Goal: Transaction & Acquisition: Purchase product/service

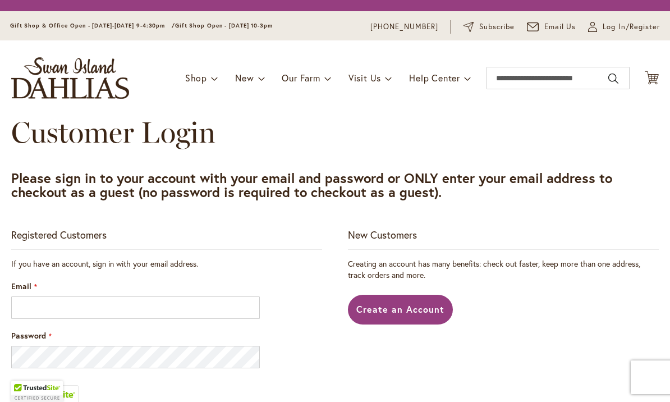
scroll to position [176, 0]
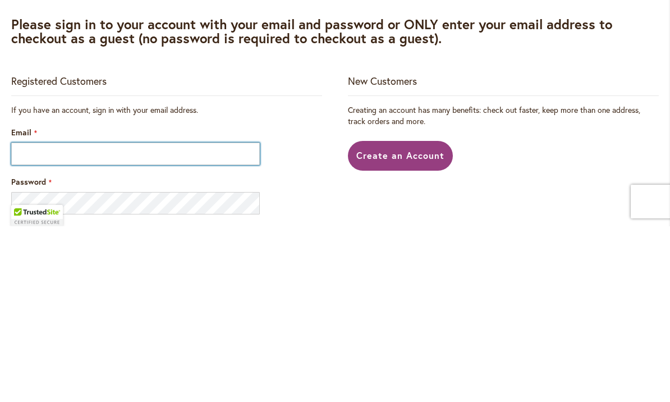
type input "**********"
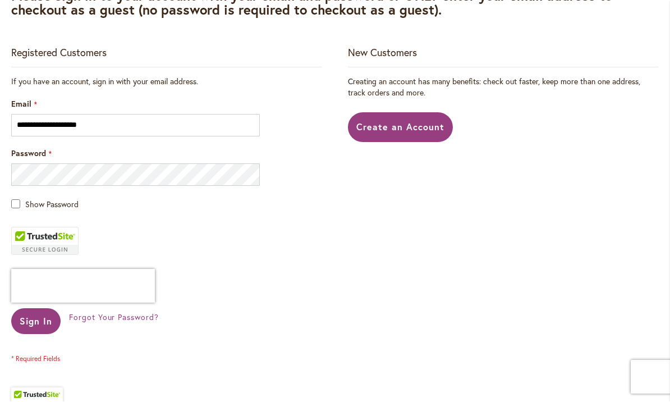
scroll to position [204, 0]
click at [33, 318] on span "Sign In" at bounding box center [36, 321] width 33 height 12
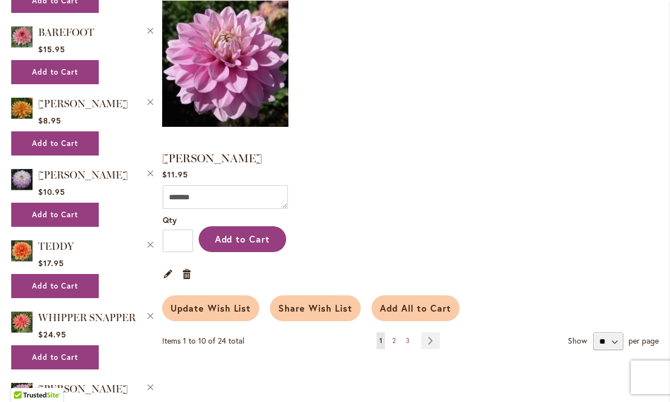
scroll to position [1240, 0]
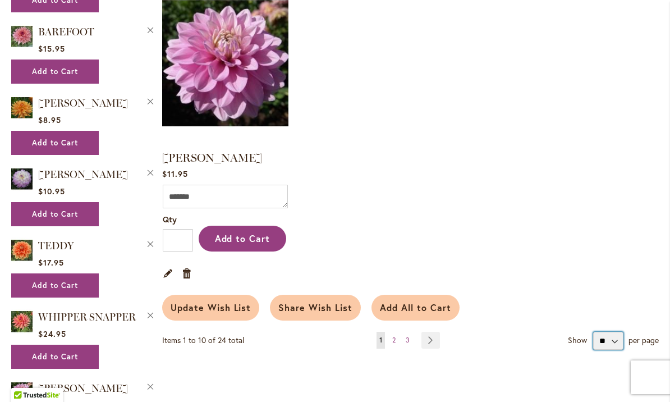
click at [616, 332] on select "** ** **" at bounding box center [609, 341] width 30 height 18
select select "**********"
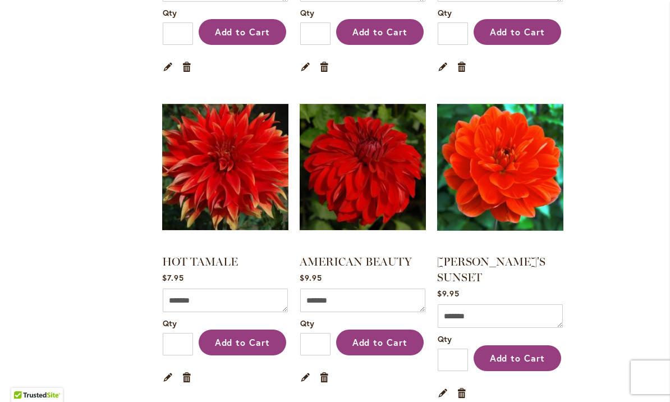
scroll to position [2071, 0]
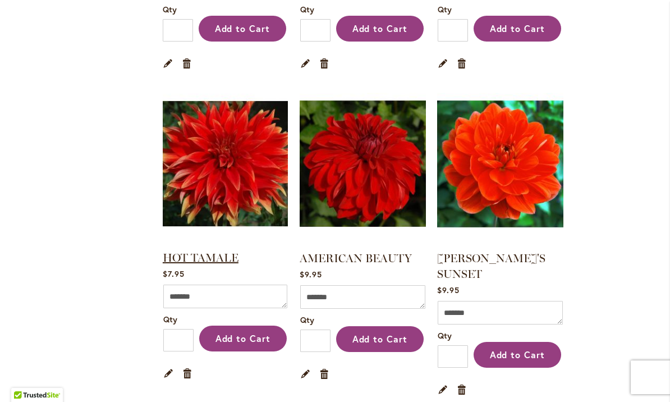
click at [192, 251] on link "HOT TAMALE" at bounding box center [201, 257] width 76 height 13
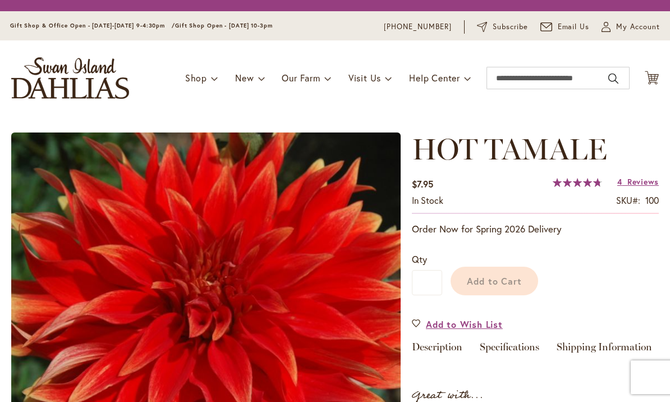
type input "*****"
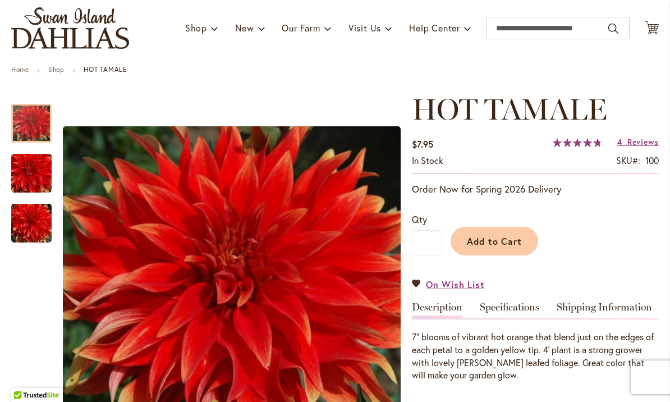
scroll to position [71, 0]
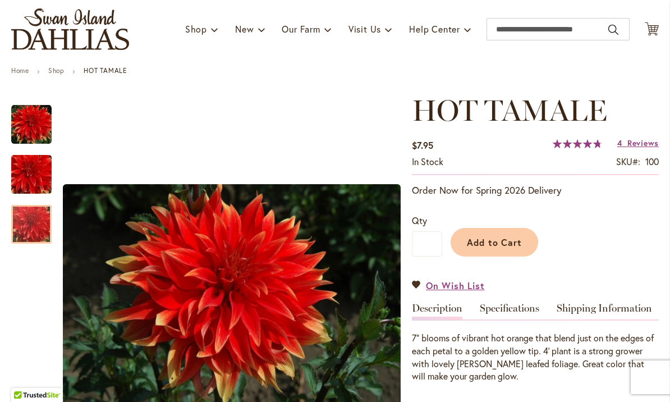
click at [30, 231] on img "Hot Tamale" at bounding box center [31, 225] width 81 height 54
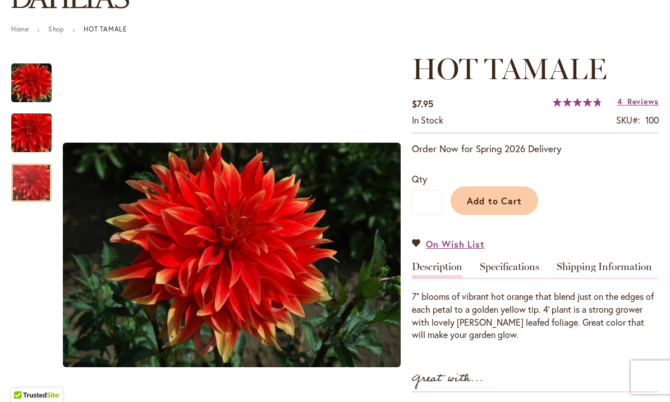
scroll to position [111, 0]
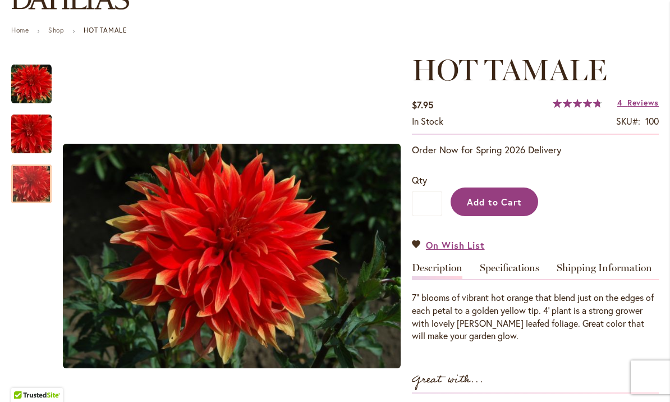
click at [496, 207] on button "Add to Cart" at bounding box center [495, 202] width 88 height 29
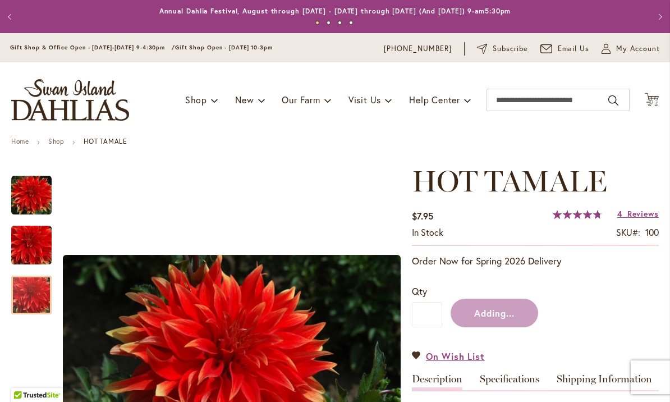
scroll to position [0, 0]
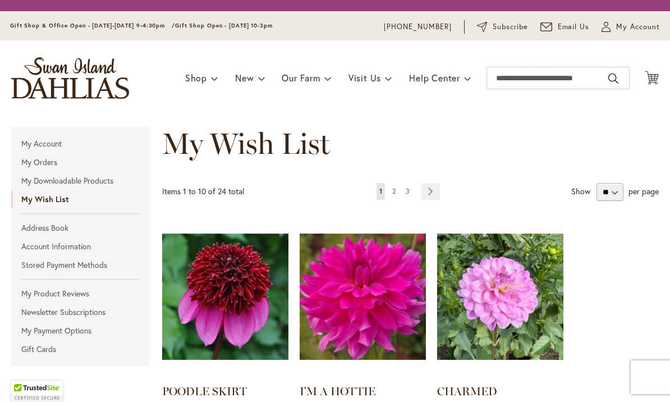
select select "**********"
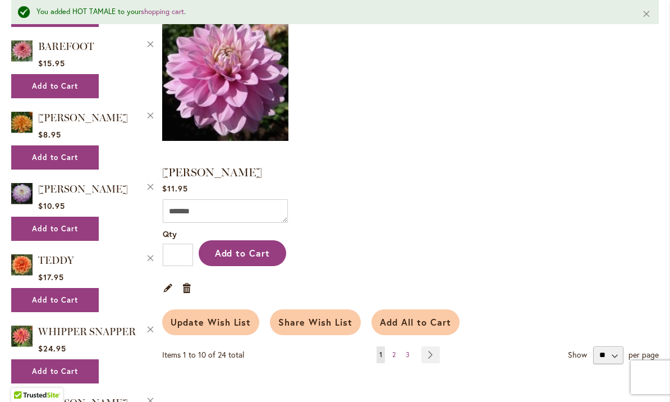
scroll to position [1251, 0]
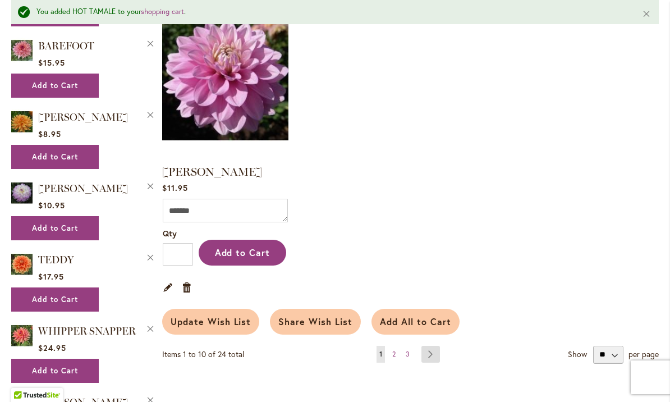
click at [433, 346] on link "Page Next" at bounding box center [431, 354] width 19 height 17
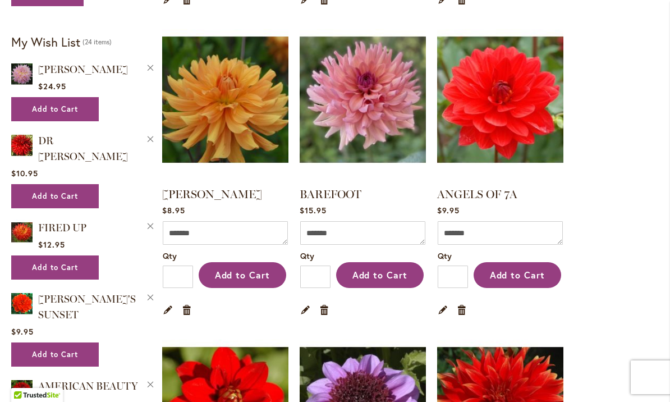
scroll to position [529, 0]
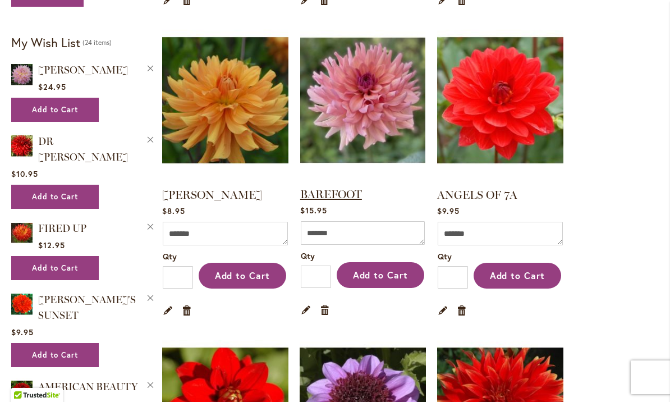
click at [327, 193] on link "BAREFOOT" at bounding box center [331, 194] width 62 height 13
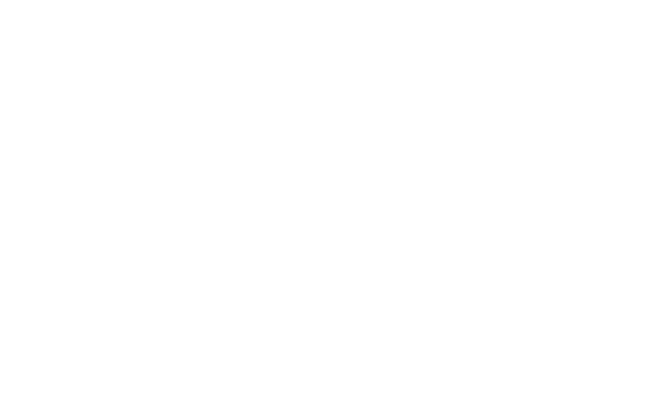
type input "*****"
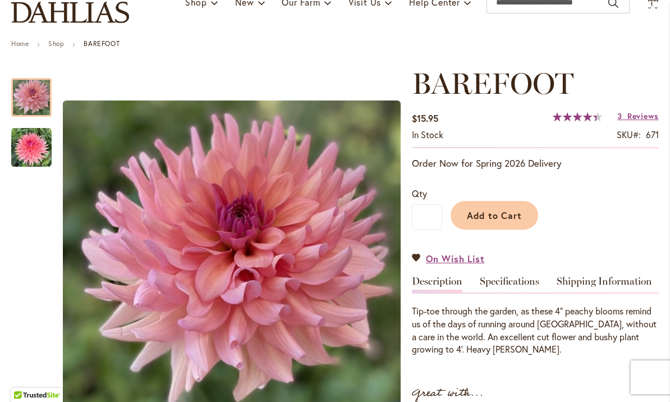
scroll to position [98, 0]
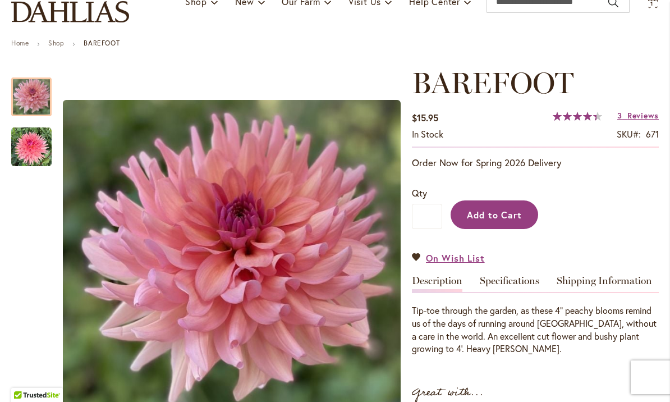
click at [497, 217] on span "Add to Cart" at bounding box center [495, 215] width 56 height 12
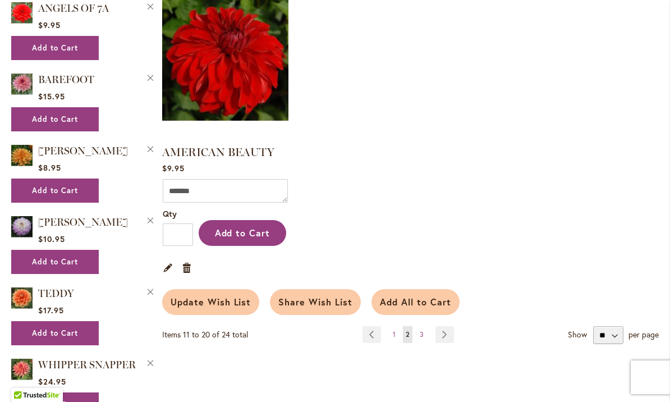
scroll to position [1200, 0]
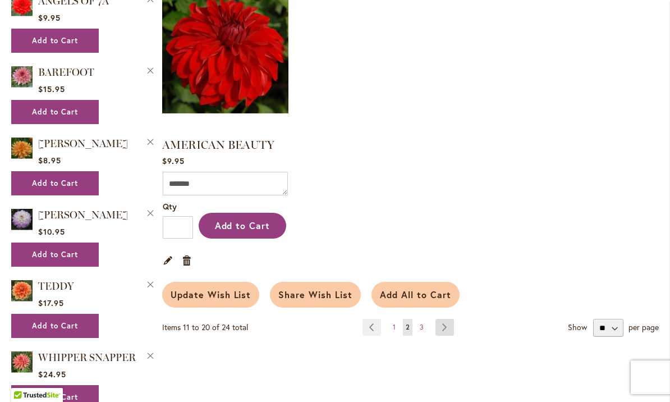
click at [450, 326] on link "Page Next" at bounding box center [445, 327] width 19 height 17
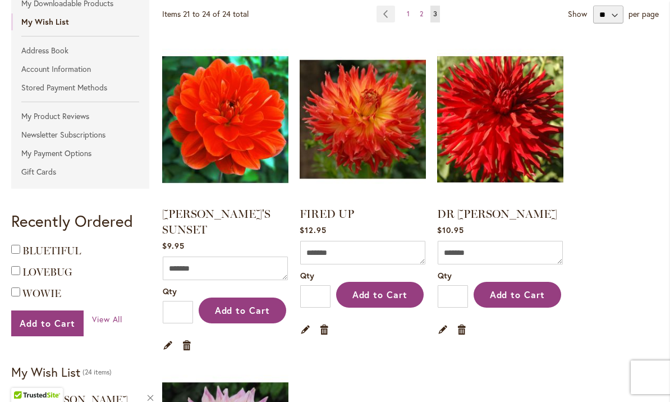
scroll to position [197, 0]
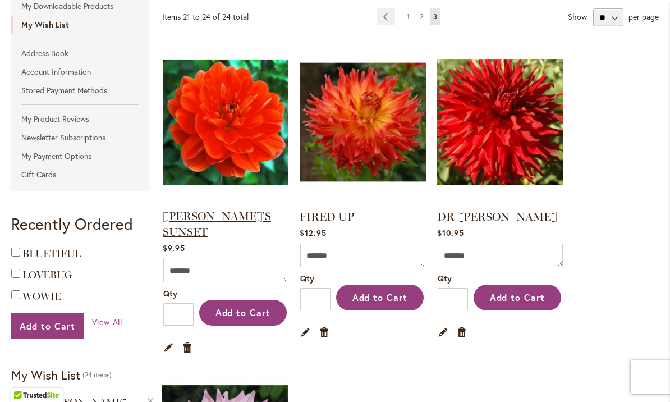
click at [195, 218] on link "[PERSON_NAME]'S SUNSET" at bounding box center [217, 223] width 108 height 29
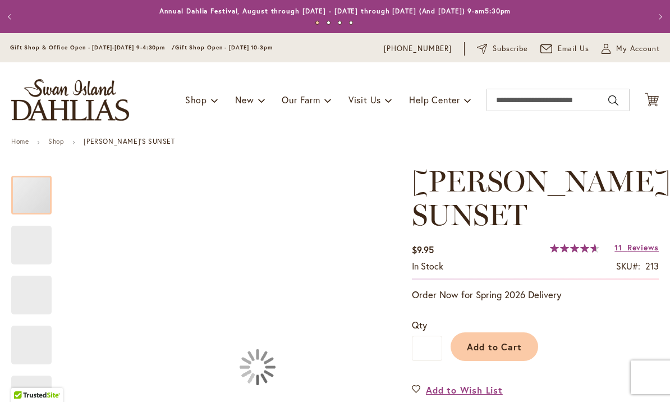
type input "*****"
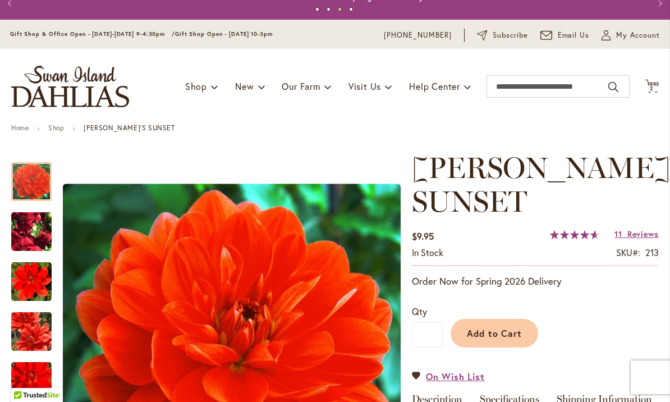
scroll to position [12, 0]
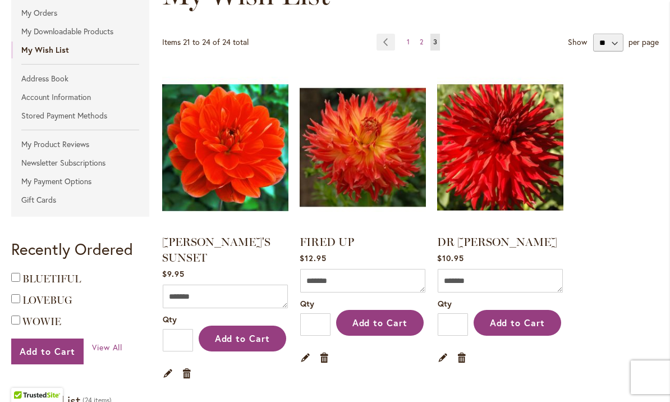
scroll to position [170, 0]
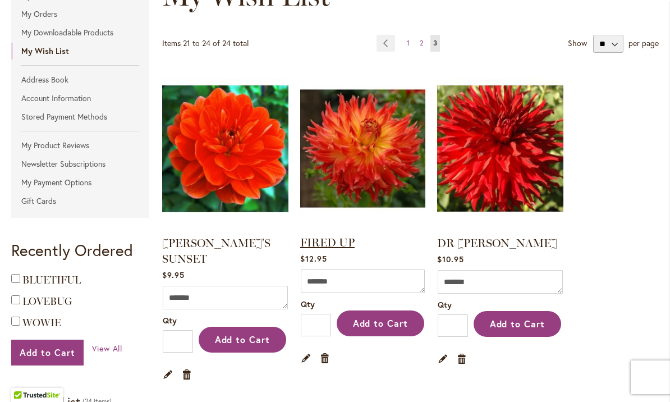
click at [326, 243] on link "FIRED UP" at bounding box center [327, 242] width 54 height 13
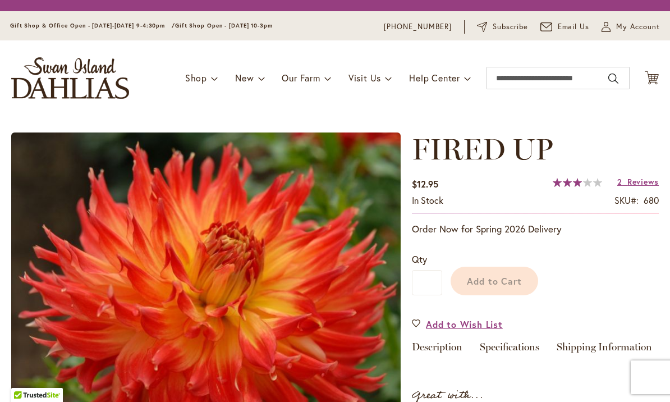
type input "*****"
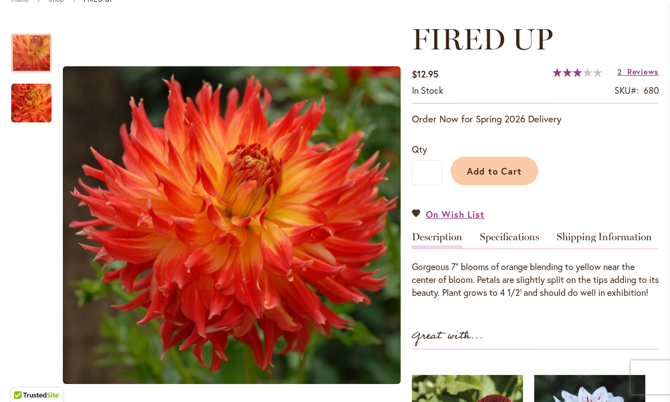
scroll to position [142, 0]
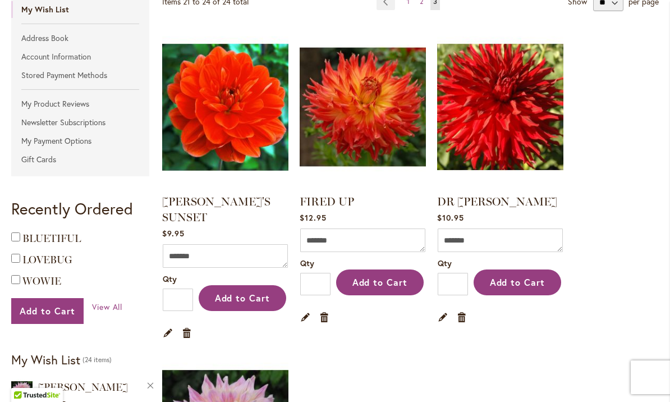
scroll to position [212, 0]
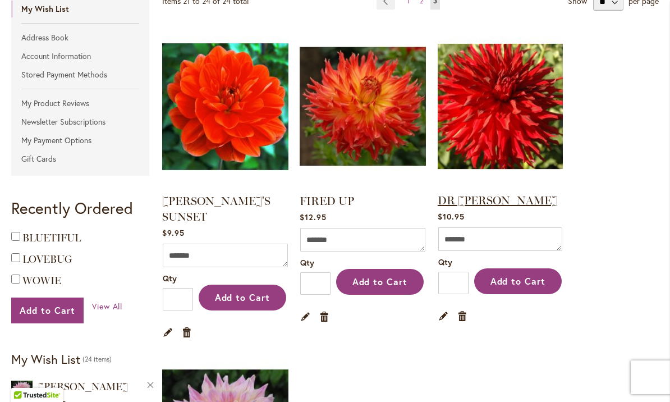
click at [463, 207] on link "DR LES" at bounding box center [498, 200] width 120 height 13
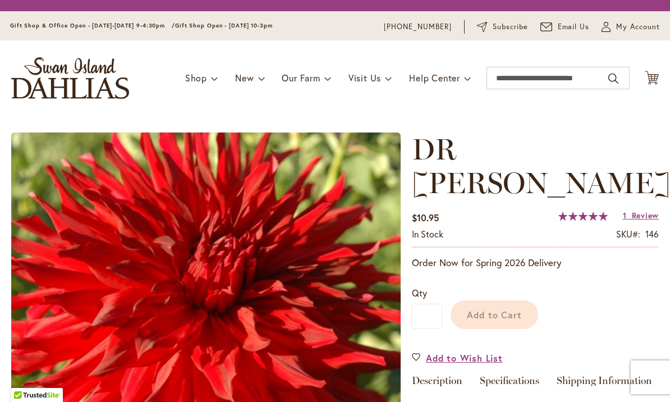
type input "*****"
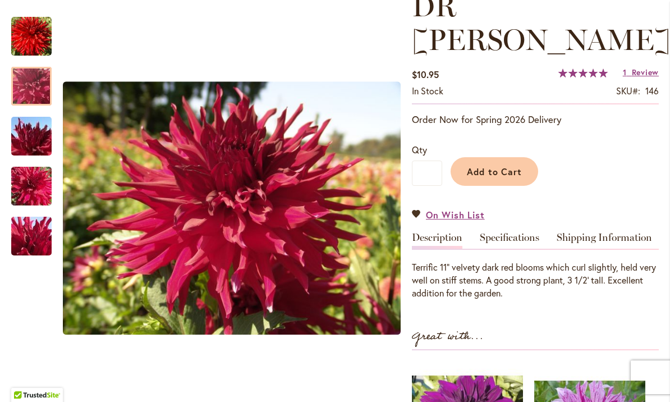
scroll to position [174, 0]
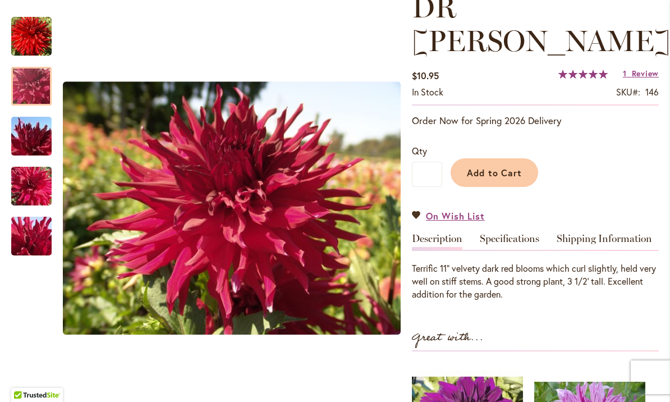
click at [42, 138] on img "DR LES" at bounding box center [31, 136] width 81 height 61
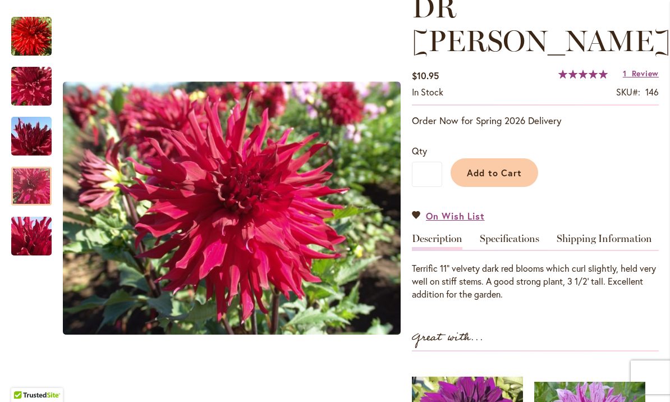
click at [39, 180] on img "DR LES" at bounding box center [31, 186] width 81 height 61
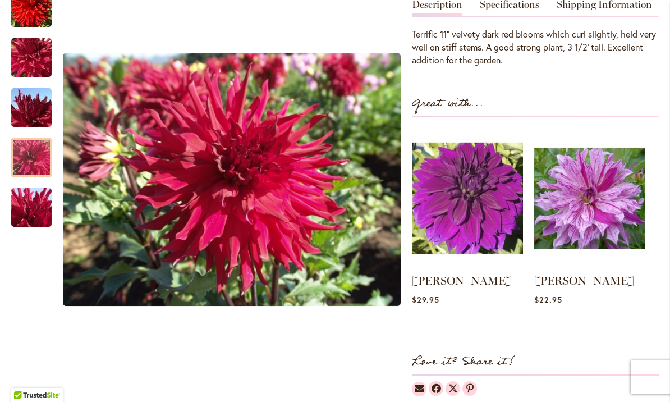
scroll to position [409, 0]
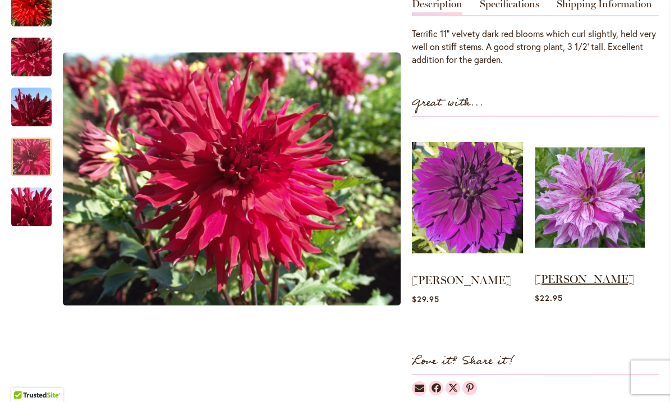
click at [569, 272] on link "[PERSON_NAME]" at bounding box center [585, 278] width 100 height 13
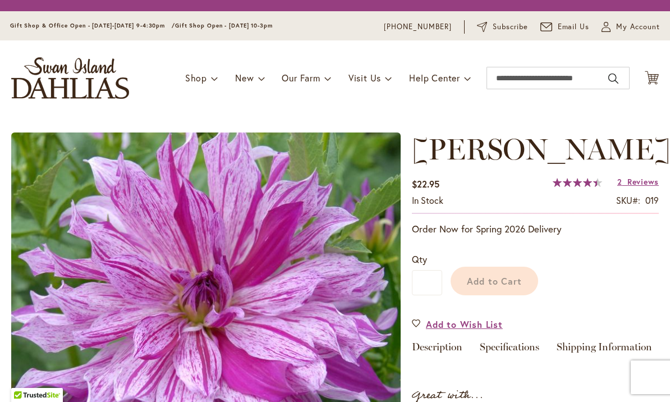
type input "*****"
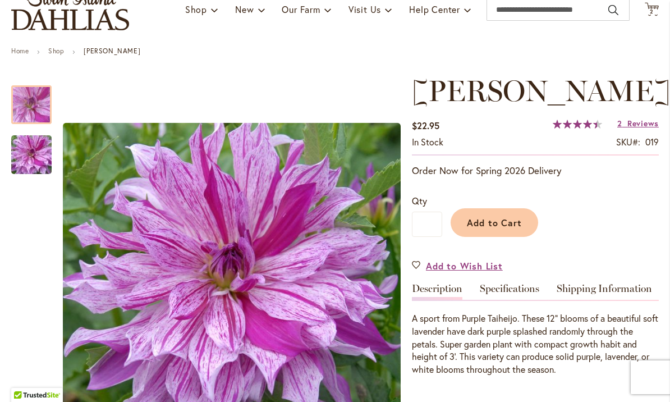
scroll to position [94, 0]
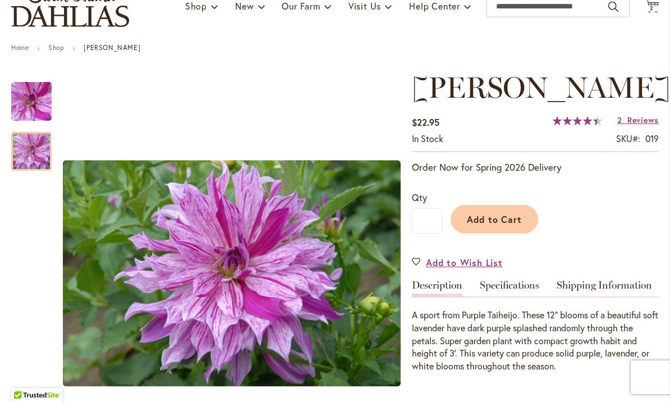
click at [23, 149] on img "Brandon Michael" at bounding box center [31, 152] width 81 height 54
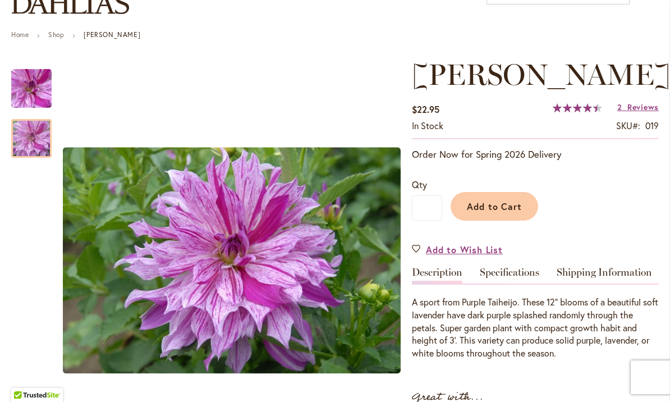
scroll to position [106, 0]
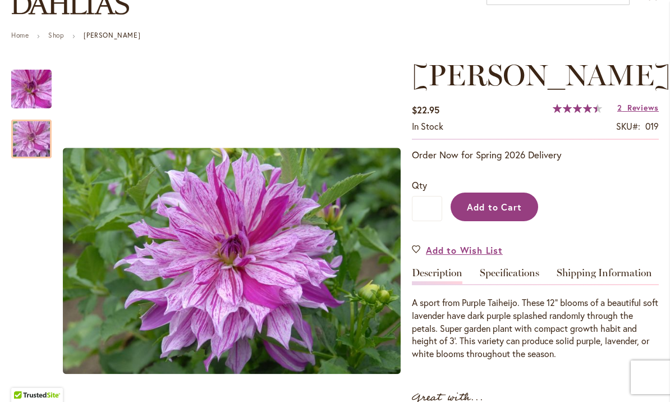
click at [492, 213] on span "Add to Cart" at bounding box center [495, 207] width 56 height 12
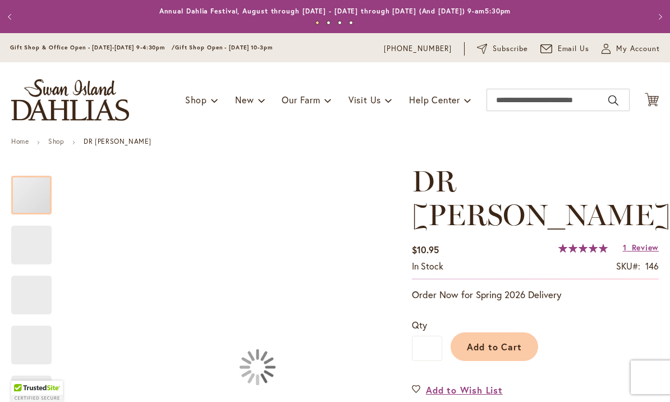
type input "*****"
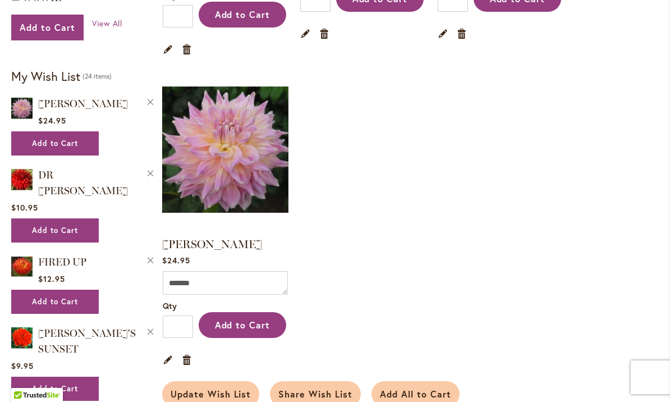
scroll to position [470, 0]
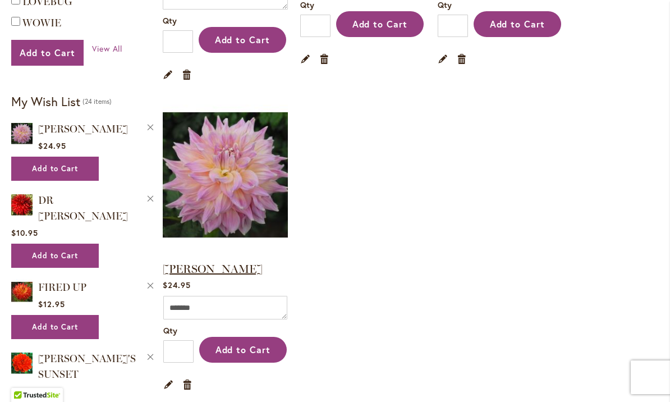
click at [220, 266] on link "[PERSON_NAME]" at bounding box center [213, 268] width 100 height 13
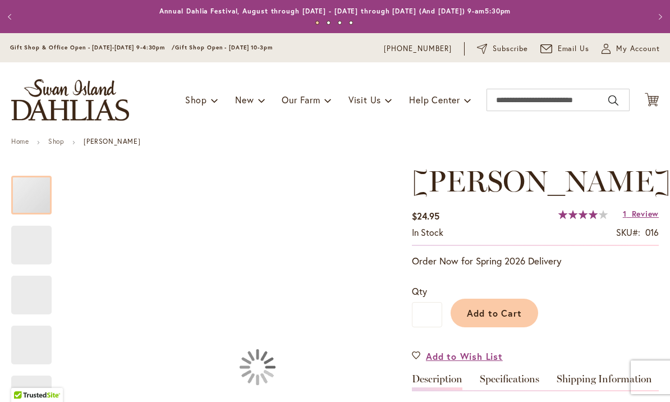
type input "*****"
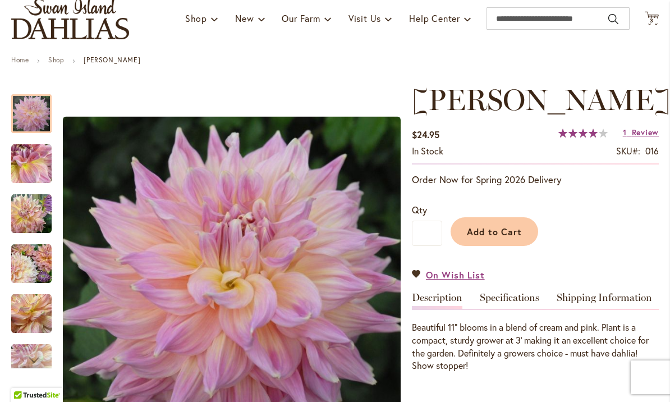
scroll to position [82, 0]
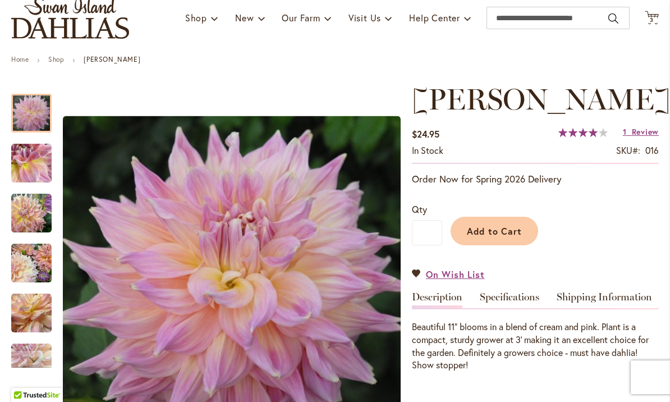
click at [36, 163] on img "Mingus Philip Sr" at bounding box center [31, 163] width 40 height 40
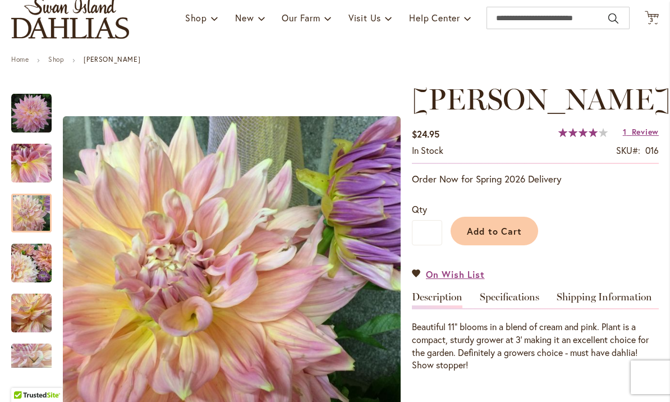
click at [34, 215] on img "Mingus Philip Sr" at bounding box center [31, 213] width 40 height 40
click at [42, 261] on img "Mingus Philip Sr" at bounding box center [31, 263] width 40 height 40
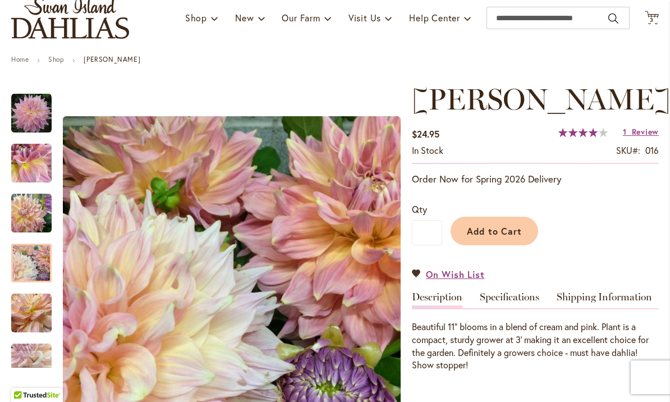
click at [34, 308] on img "Mingus Philip Sr" at bounding box center [31, 313] width 40 height 40
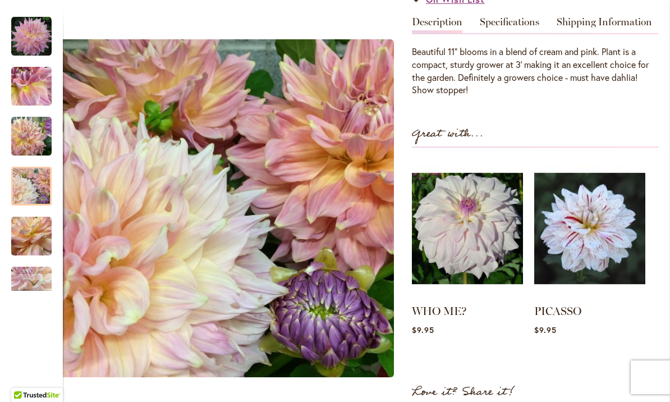
scroll to position [357, 0]
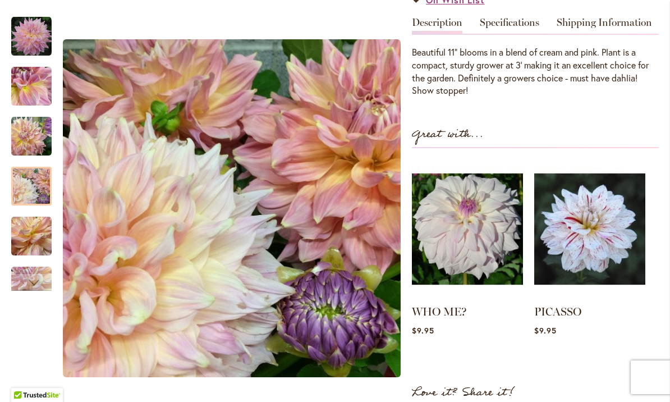
click at [30, 134] on img "Mingus Philip Sr" at bounding box center [31, 136] width 40 height 40
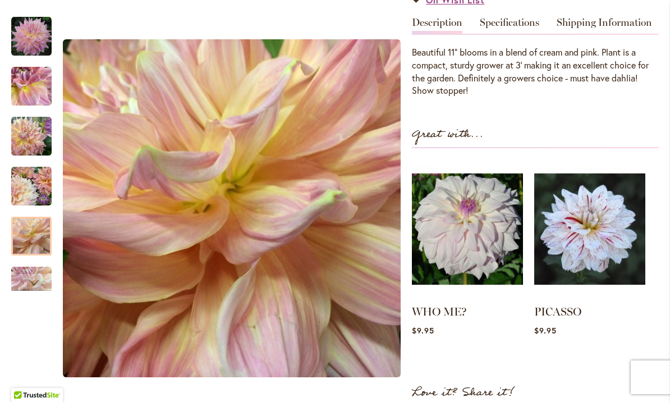
click at [36, 234] on img "Mingus Philip Sr" at bounding box center [31, 236] width 40 height 40
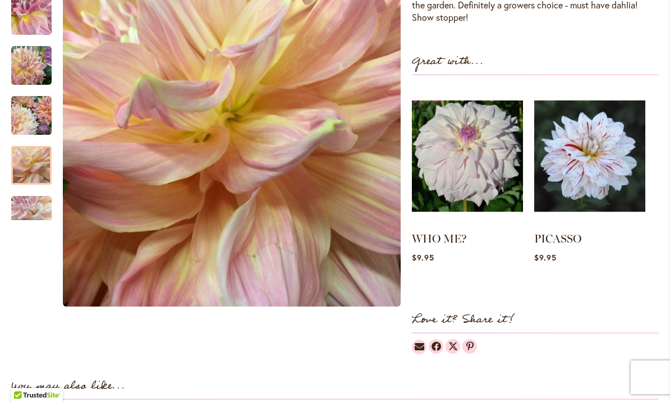
scroll to position [433, 0]
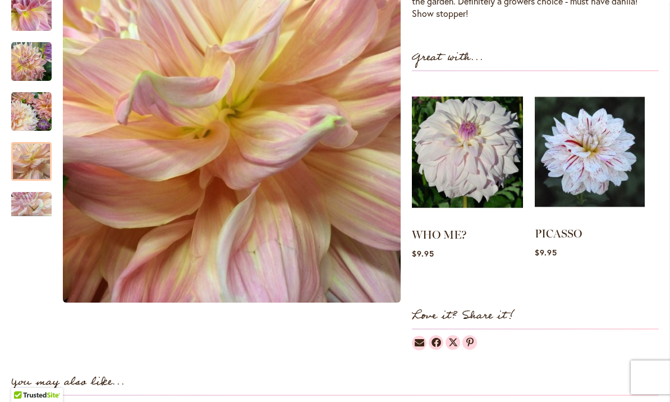
click at [581, 190] on img at bounding box center [590, 152] width 110 height 138
click at [578, 175] on img at bounding box center [590, 152] width 110 height 138
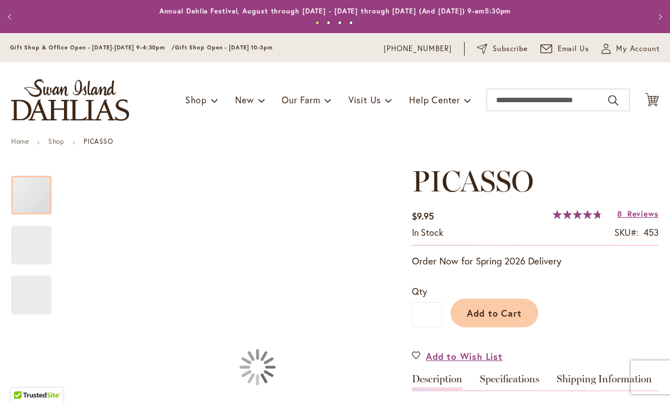
type input "*****"
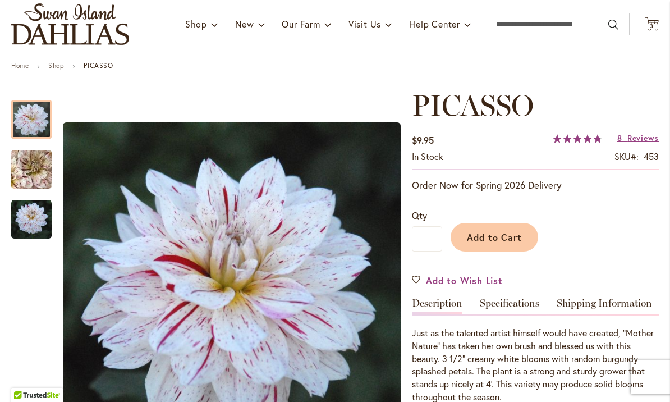
scroll to position [93, 0]
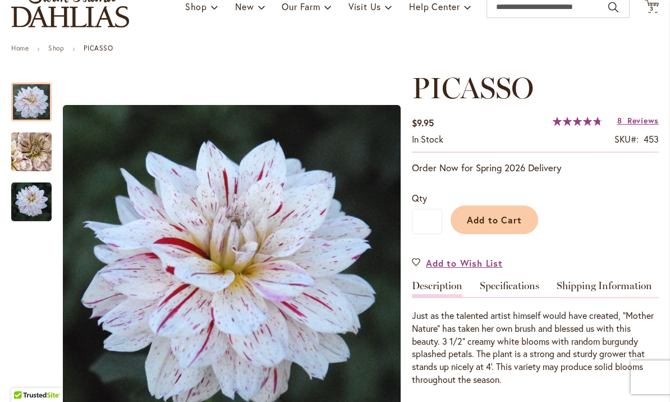
click at [30, 158] on img "PICASSO" at bounding box center [31, 152] width 81 height 75
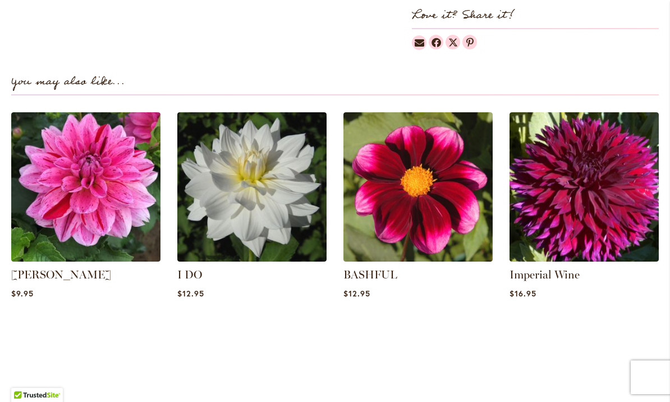
scroll to position [760, 0]
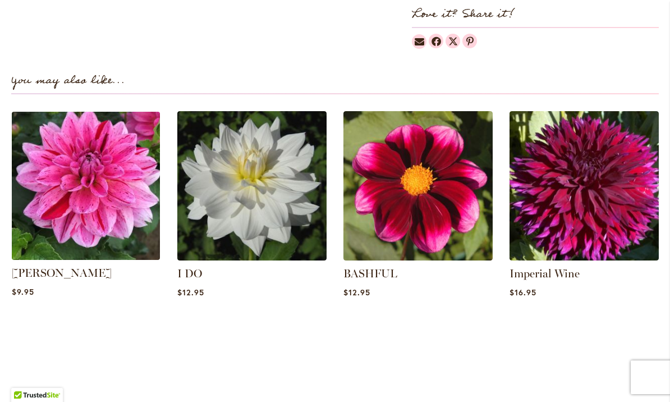
click at [69, 186] on img at bounding box center [86, 186] width 156 height 156
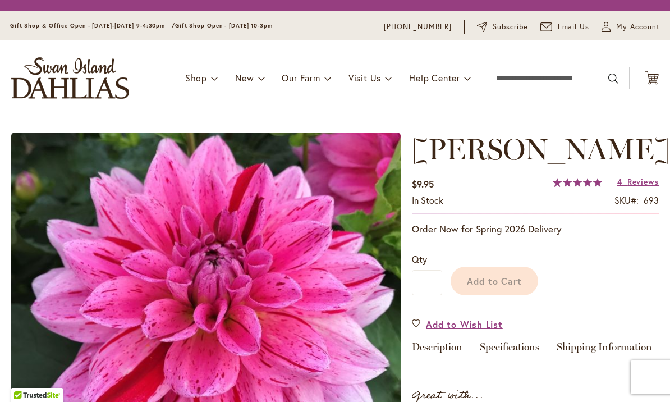
type input "*****"
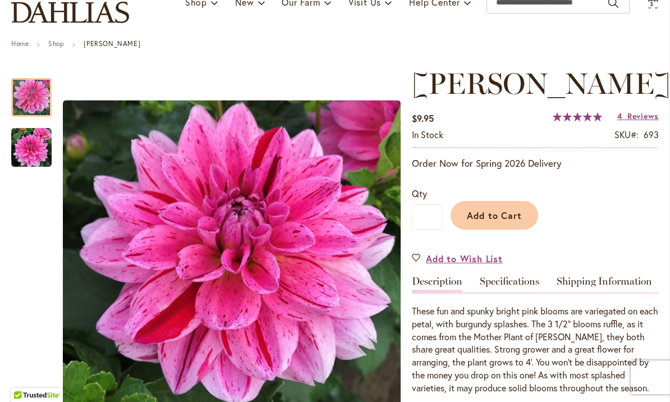
scroll to position [99, 0]
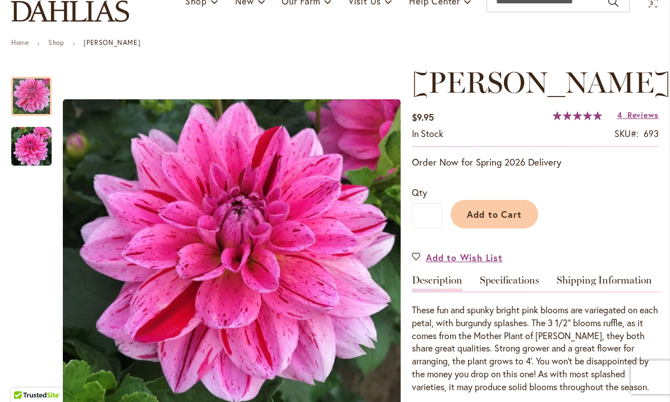
click at [37, 145] on img "CHA CHING" at bounding box center [31, 146] width 40 height 40
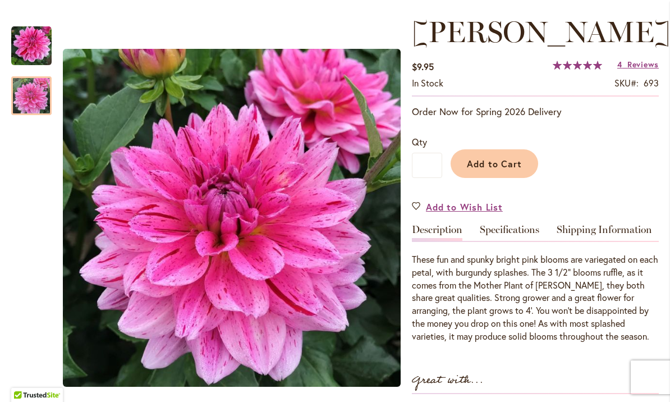
scroll to position [152, 0]
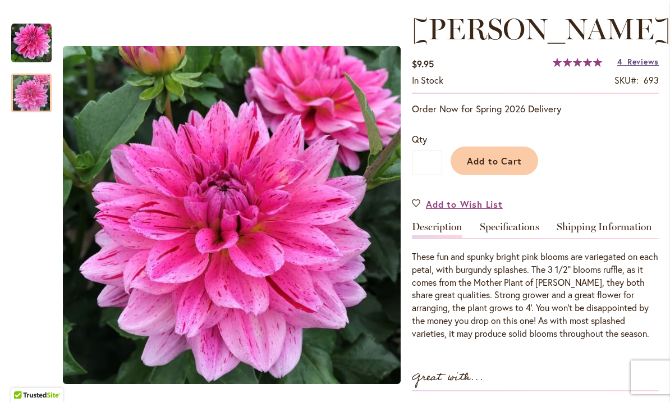
click at [637, 65] on span "Reviews" at bounding box center [643, 61] width 31 height 11
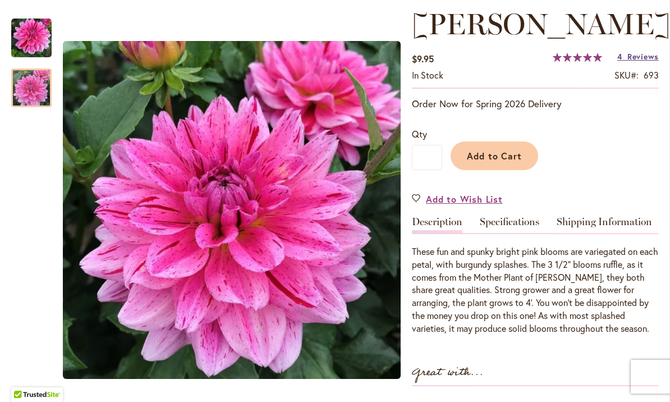
scroll to position [156, 0]
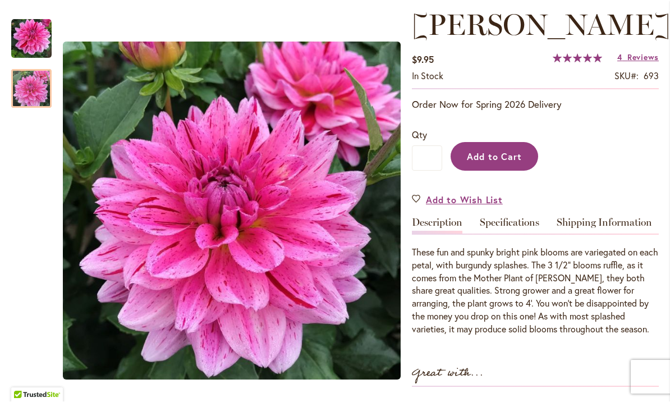
click at [495, 158] on span "Add to Cart" at bounding box center [495, 157] width 56 height 12
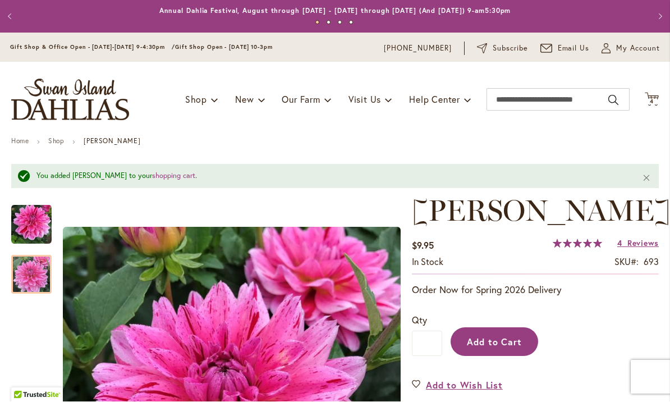
scroll to position [0, 0]
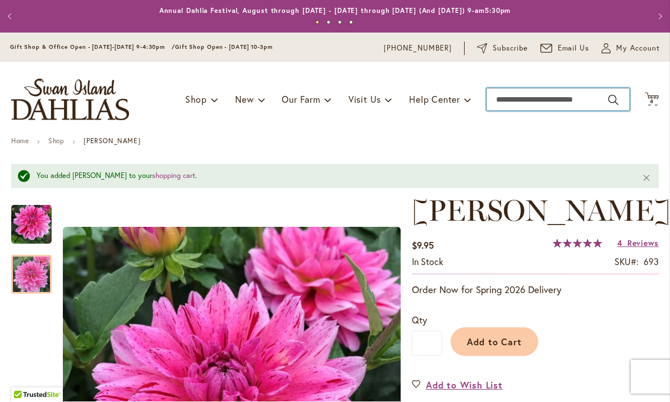
click at [517, 98] on input "Search" at bounding box center [558, 100] width 143 height 22
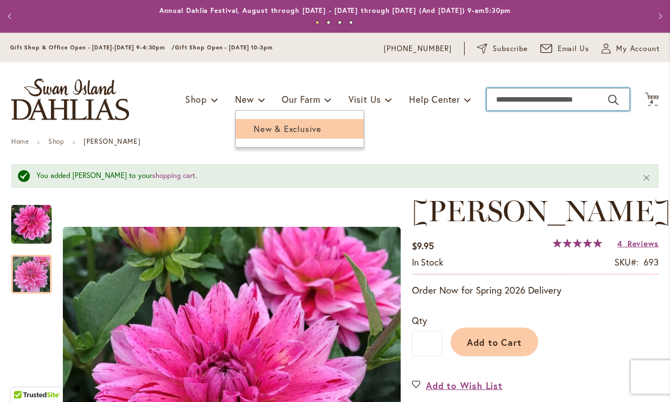
click at [293, 132] on span "New & Exclusive" at bounding box center [288, 129] width 68 height 11
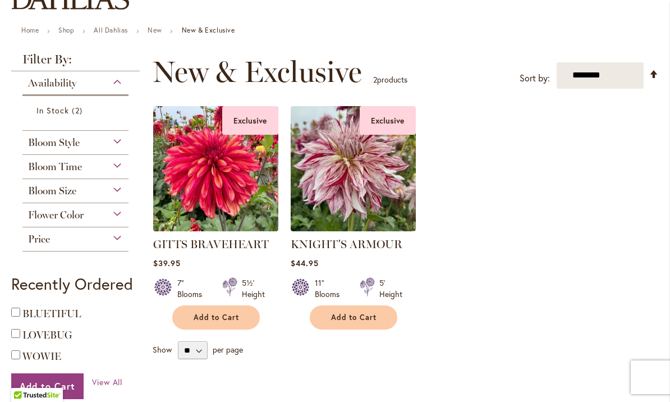
scroll to position [116, 0]
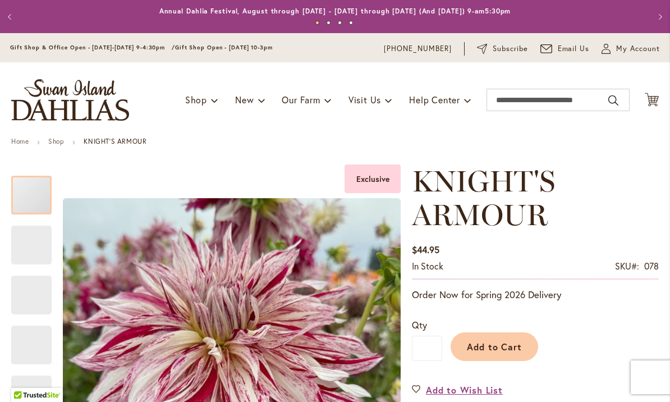
type input "*****"
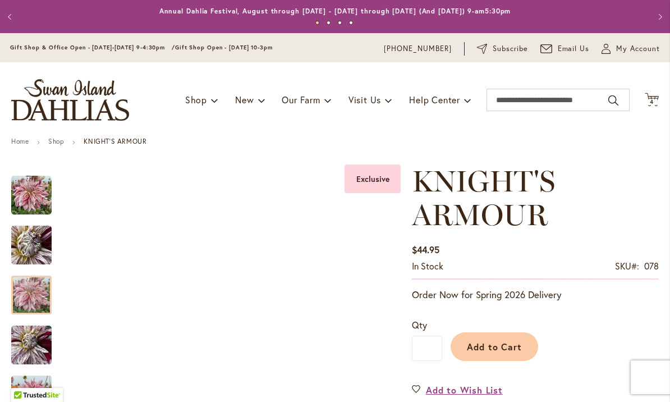
click at [26, 301] on img "KNIGHT'S ARMOUR" at bounding box center [31, 295] width 40 height 54
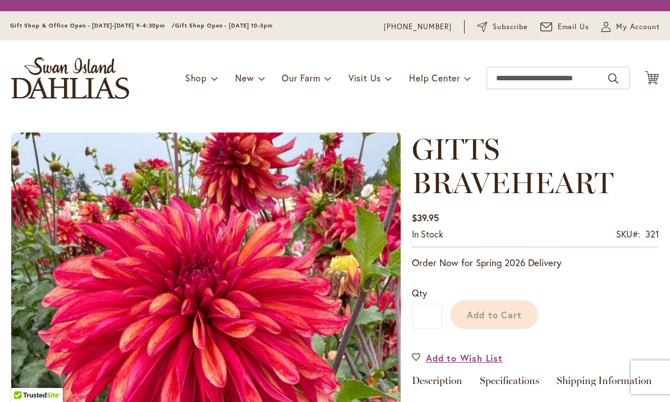
type input "*****"
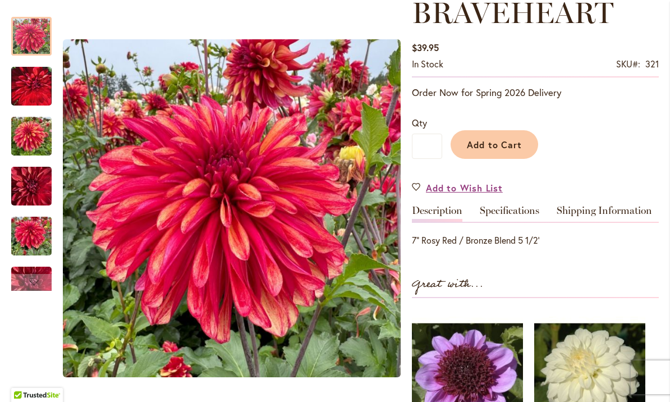
scroll to position [207, 0]
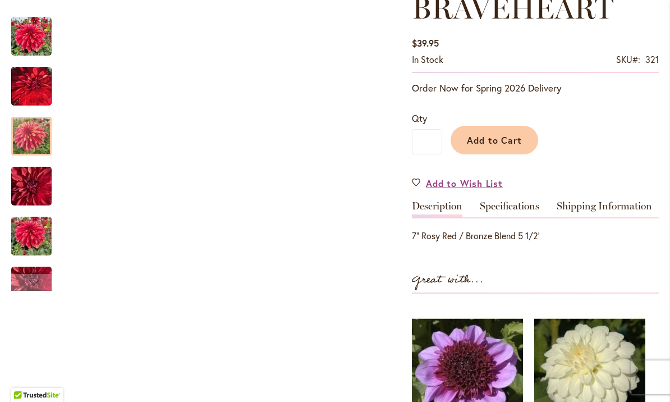
click at [36, 138] on img "GITTS BRAVEHEART" at bounding box center [31, 136] width 40 height 54
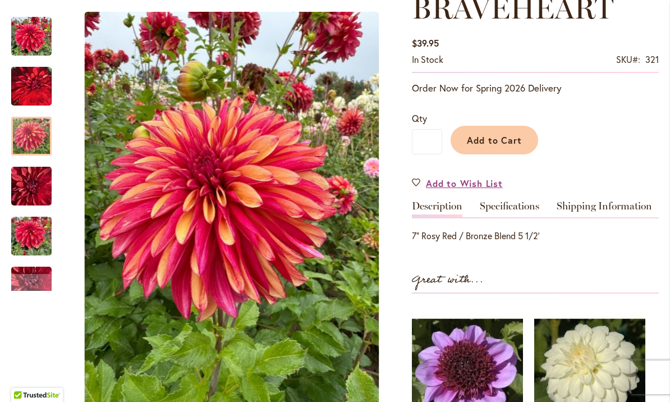
click at [36, 189] on img "GITTS BRAVEHEART" at bounding box center [31, 186] width 40 height 54
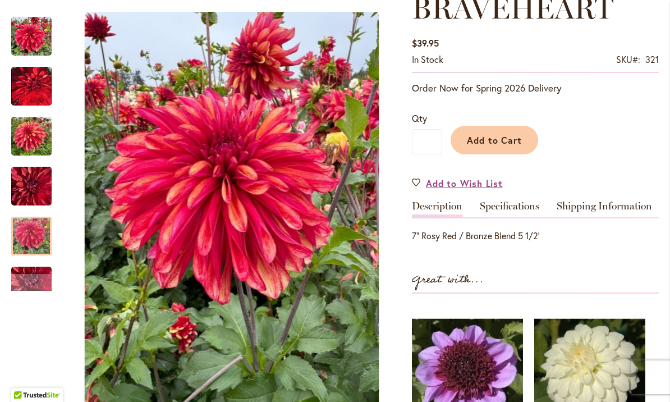
click at [34, 239] on img "GITTS BRAVEHEART" at bounding box center [31, 236] width 40 height 54
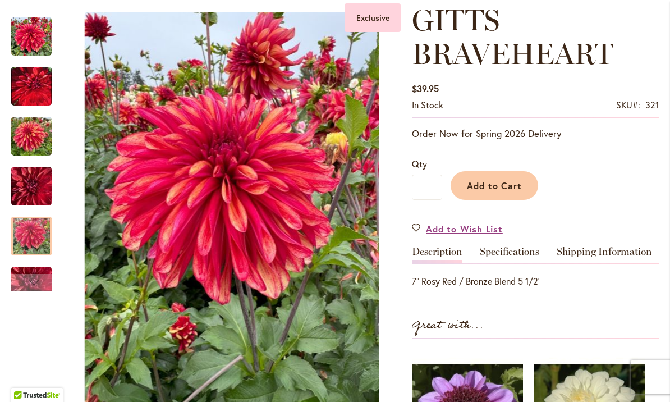
scroll to position [143, 0]
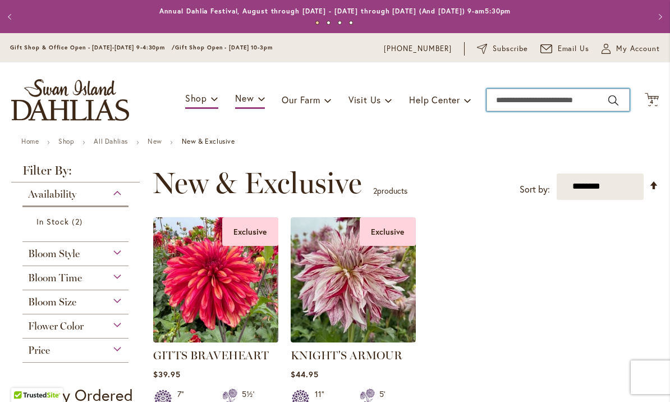
click at [491, 104] on input "Search" at bounding box center [558, 100] width 143 height 22
click at [99, 257] on div "Bloom Style" at bounding box center [75, 251] width 106 height 18
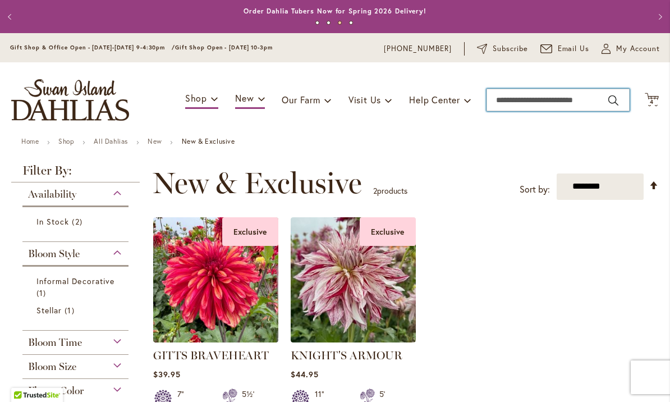
click at [507, 103] on input "Search" at bounding box center [558, 100] width 143 height 22
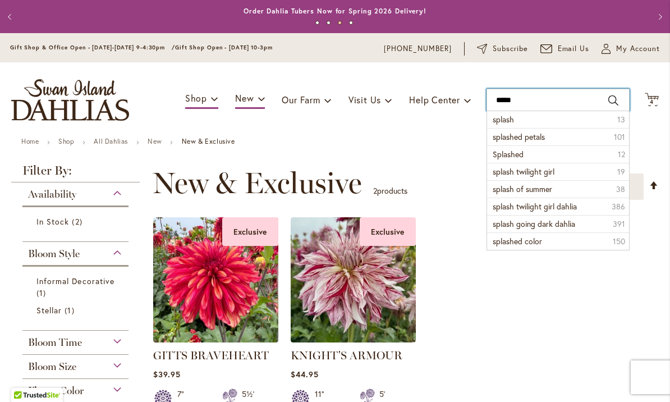
type input "******"
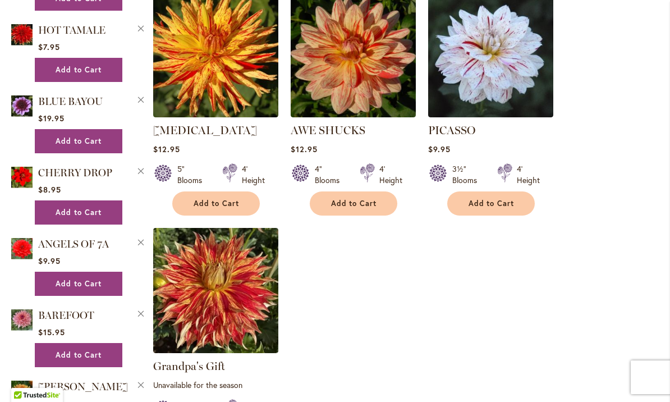
scroll to position [1083, 0]
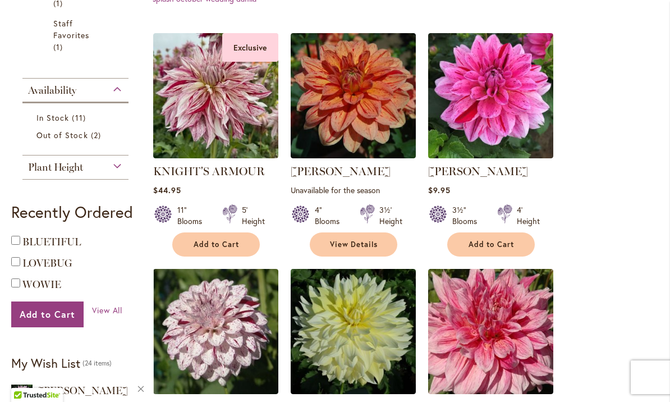
scroll to position [318, 0]
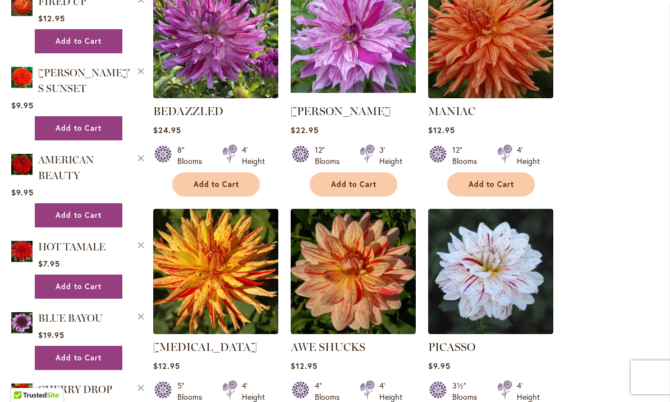
scroll to position [866, 0]
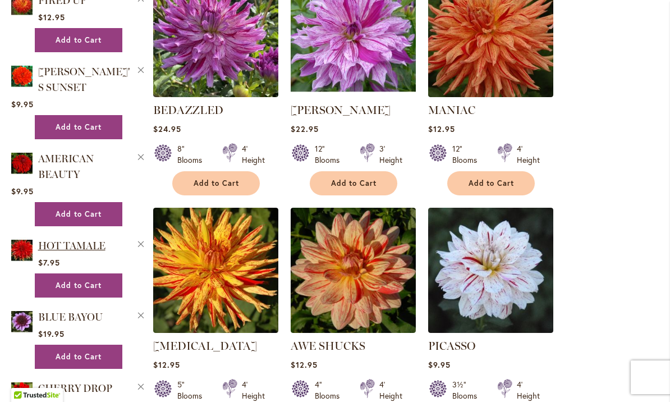
click at [51, 252] on span "HOT TAMALE" at bounding box center [71, 246] width 67 height 12
click at [67, 249] on span "HOT TAMALE" at bounding box center [71, 246] width 67 height 12
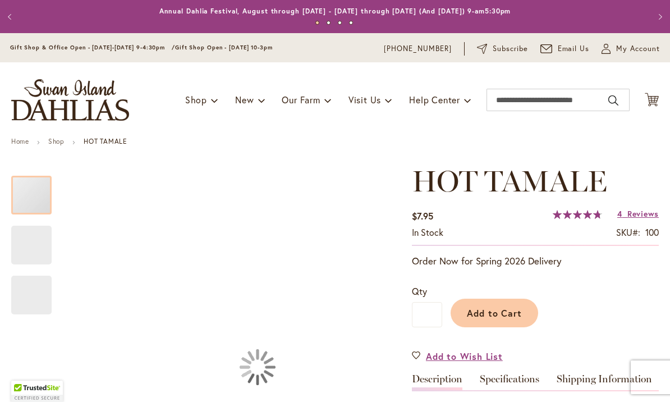
type input "*****"
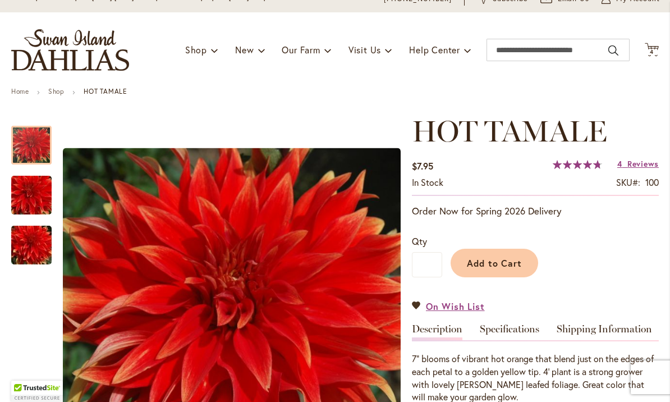
scroll to position [53, 0]
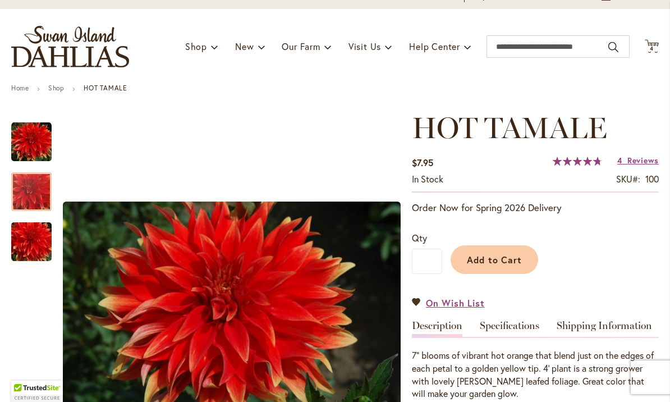
click at [31, 193] on img "Hot Tamale" at bounding box center [31, 192] width 81 height 54
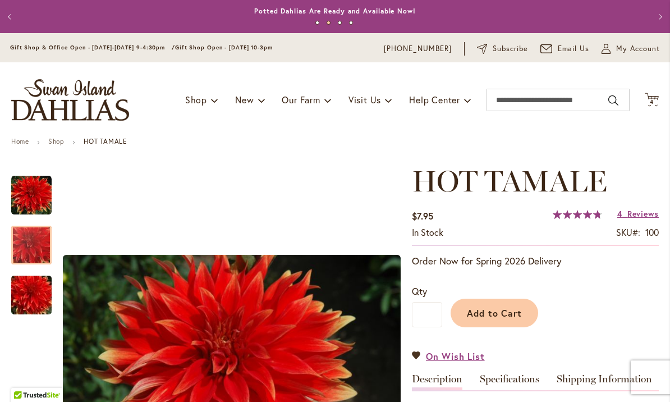
scroll to position [0, 0]
click at [656, 101] on span "4 4 items" at bounding box center [652, 102] width 11 height 6
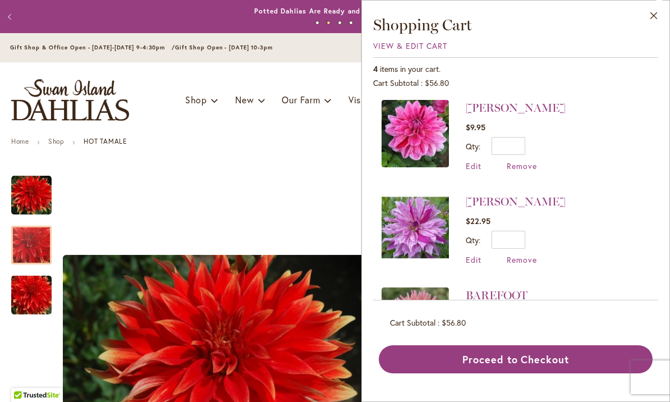
scroll to position [3, 0]
click at [419, 127] on img at bounding box center [415, 132] width 67 height 67
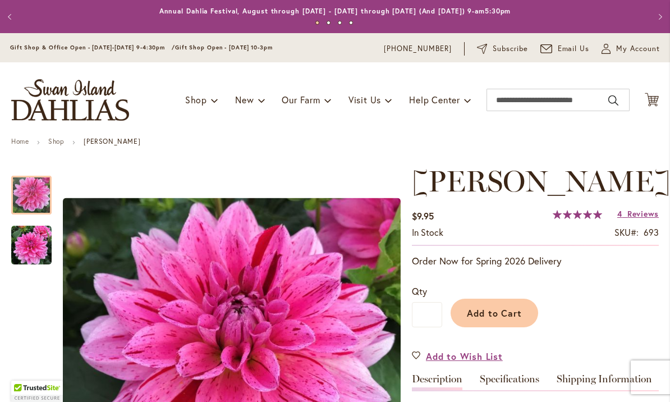
type input "*****"
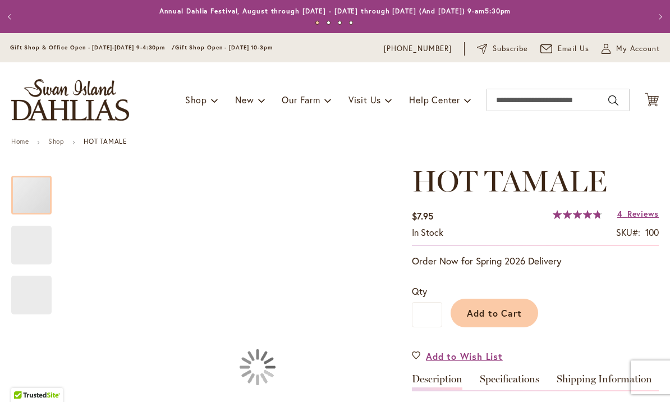
type input "*****"
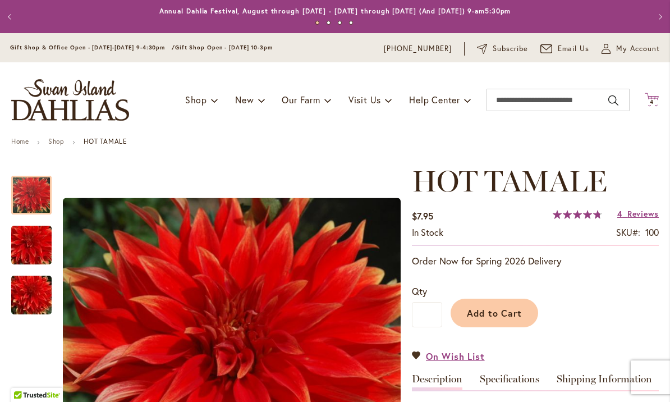
click at [657, 100] on span "4 4 items" at bounding box center [652, 102] width 11 height 6
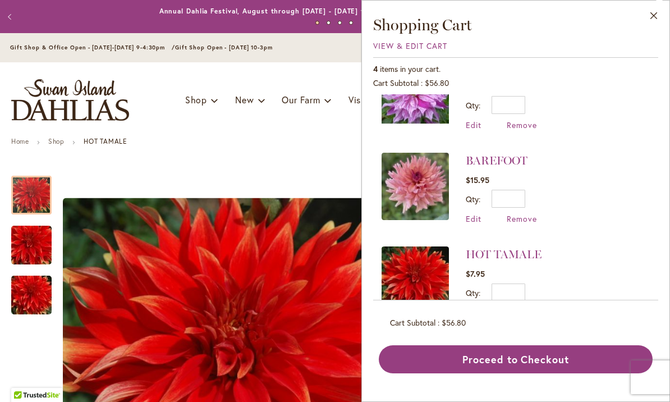
scroll to position [134, 0]
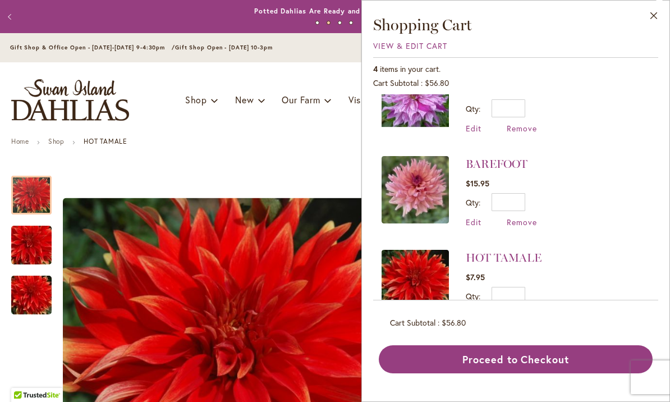
click at [423, 179] on img at bounding box center [415, 189] width 67 height 67
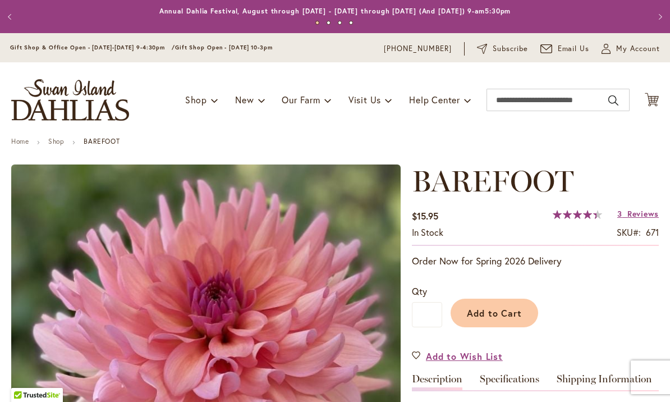
type input "*****"
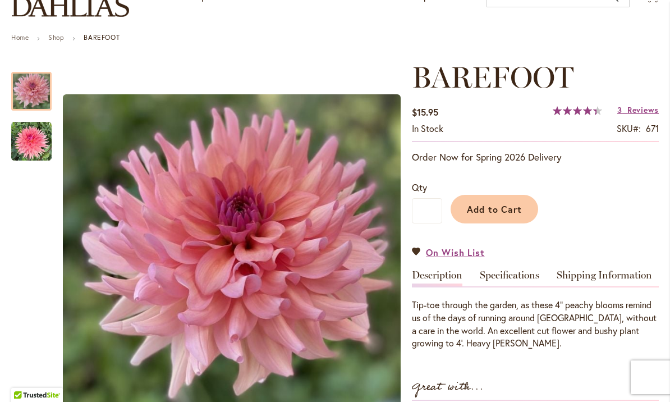
scroll to position [103, 0]
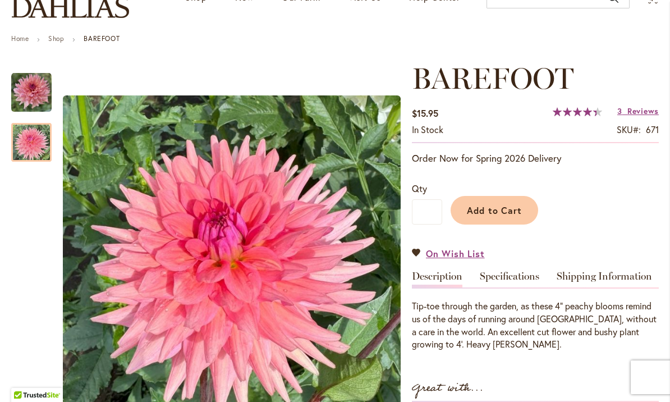
click at [26, 150] on img "BAREFOOT" at bounding box center [31, 142] width 40 height 40
click at [26, 91] on img "BAREFOOT" at bounding box center [31, 92] width 40 height 40
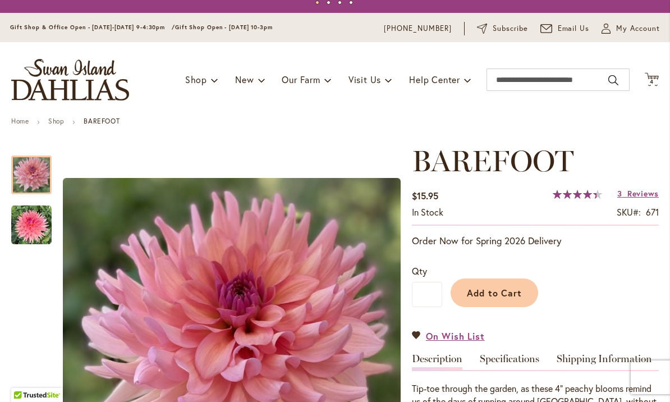
scroll to position [19, 0]
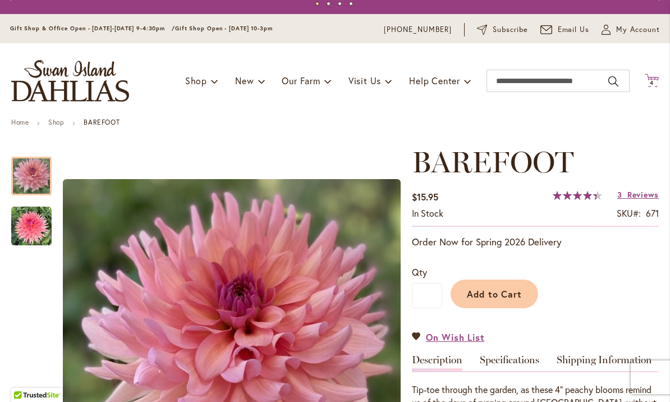
click at [658, 81] on span "4 4 items" at bounding box center [652, 83] width 11 height 6
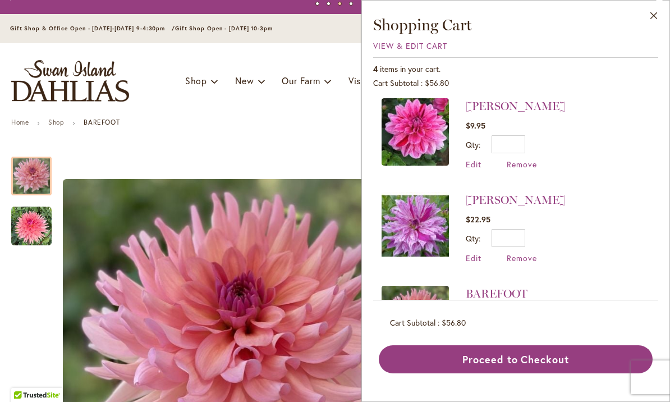
scroll to position [4, 0]
click at [491, 202] on link "[PERSON_NAME]" at bounding box center [516, 200] width 100 height 13
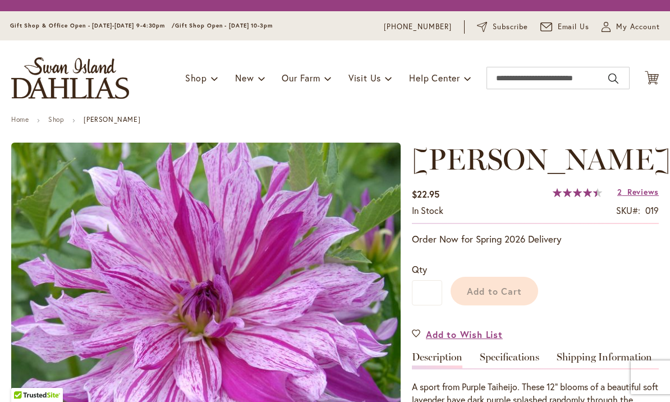
type input "*****"
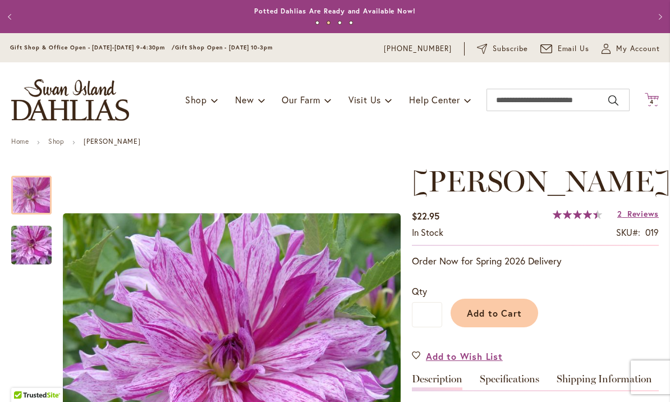
click at [654, 100] on span "4" at bounding box center [652, 101] width 4 height 7
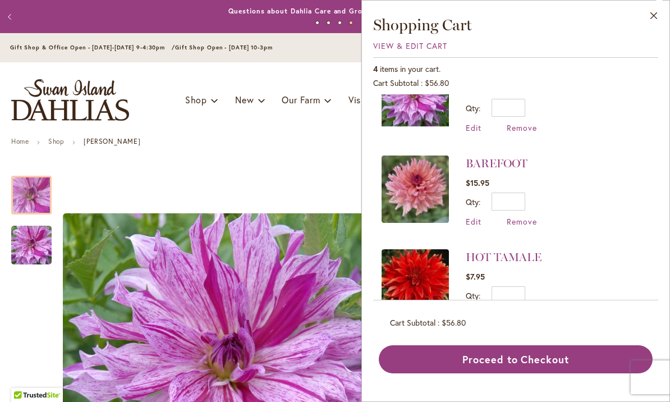
scroll to position [134, 0]
click at [419, 185] on img at bounding box center [415, 189] width 67 height 67
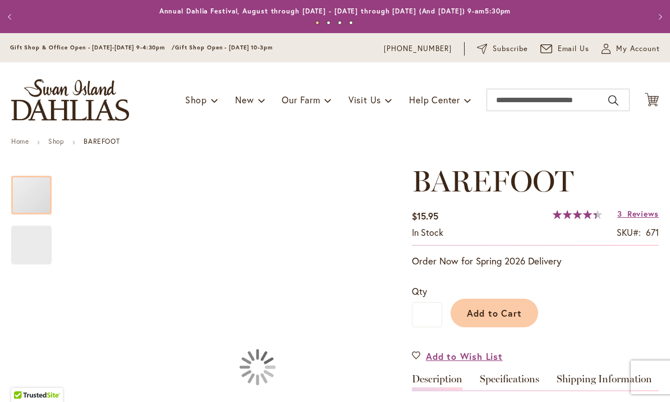
type input "*****"
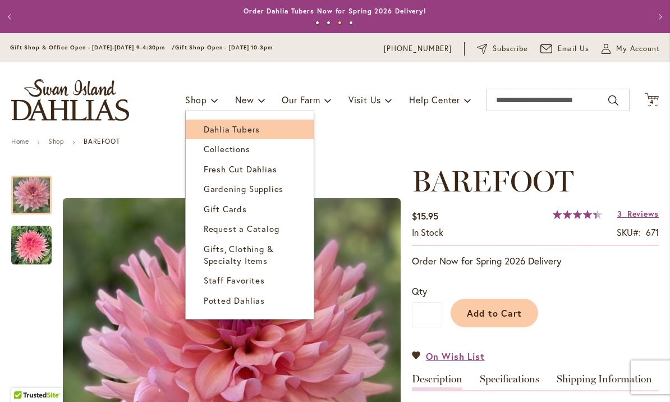
click at [221, 133] on span "Dahlia Tubers" at bounding box center [232, 129] width 56 height 11
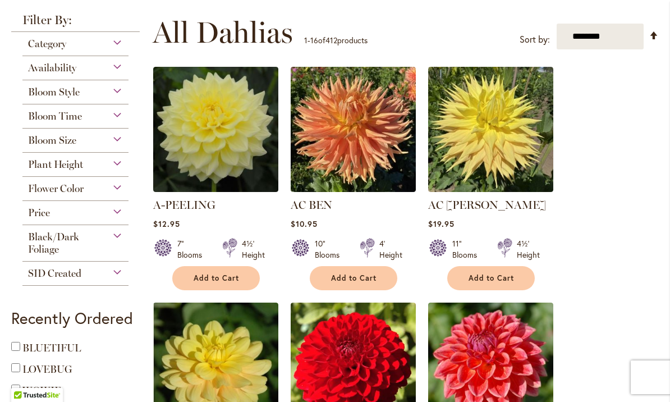
scroll to position [215, 0]
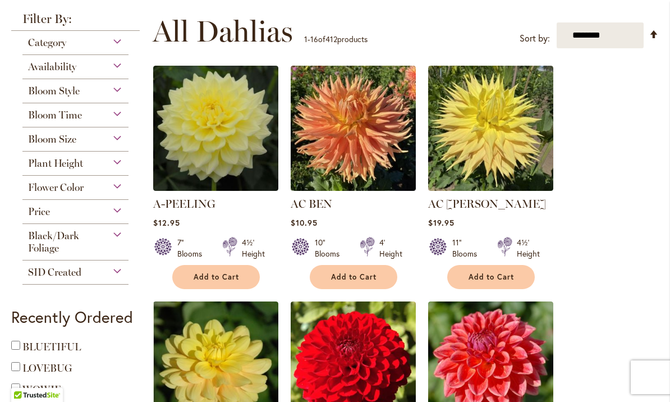
click at [128, 163] on div "Plant Height" at bounding box center [75, 161] width 106 height 18
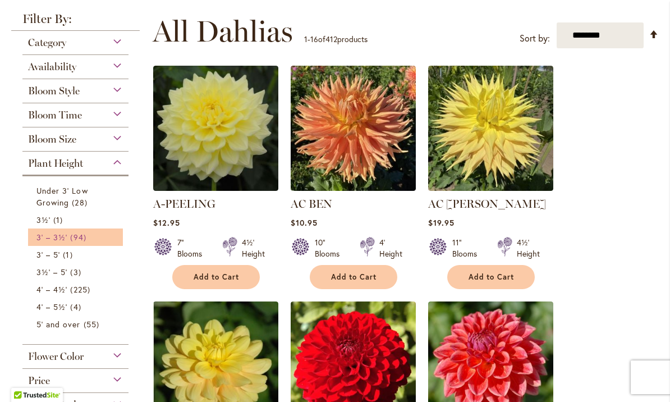
click at [79, 238] on span "94 items" at bounding box center [79, 237] width 19 height 12
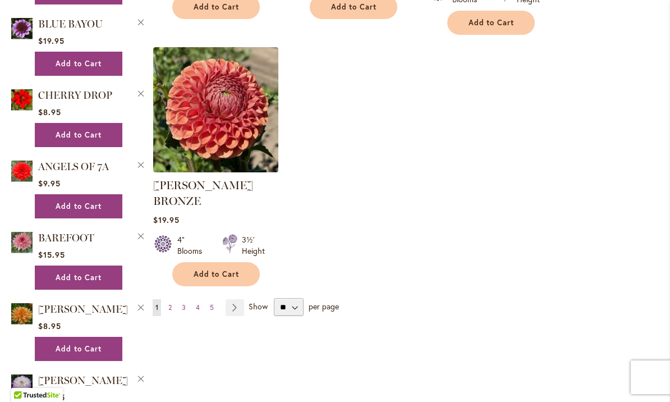
scroll to position [1459, 0]
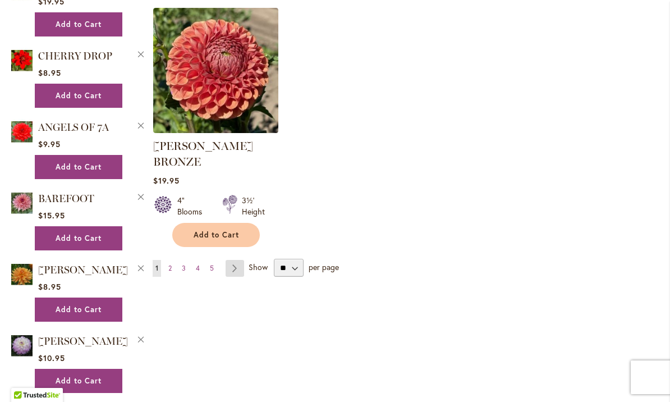
click at [239, 260] on link "Page Next" at bounding box center [235, 268] width 19 height 17
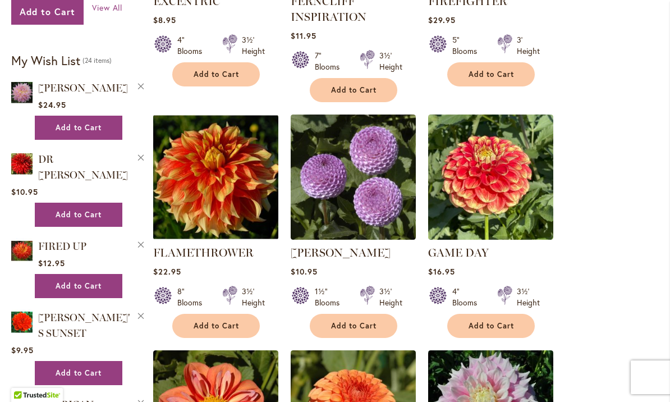
scroll to position [882, 0]
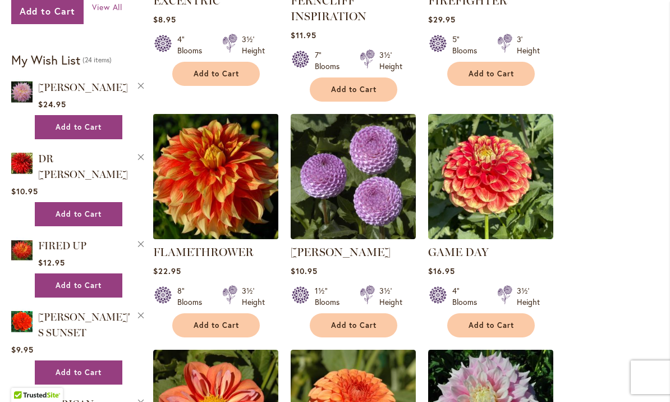
click at [208, 194] on img at bounding box center [215, 176] width 131 height 131
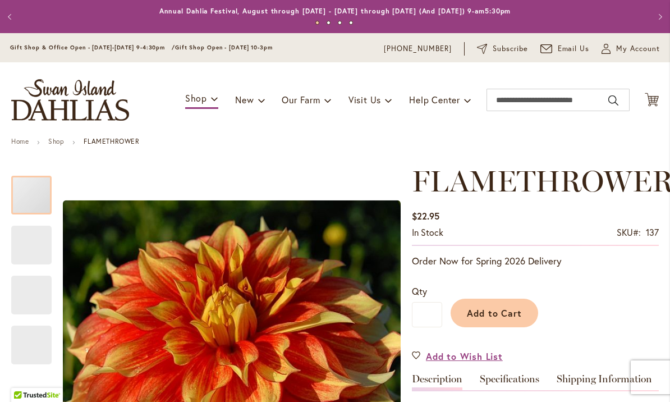
type input "*****"
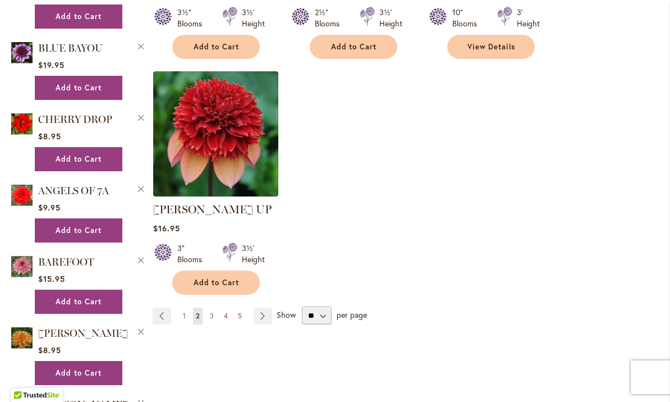
scroll to position [1420, 0]
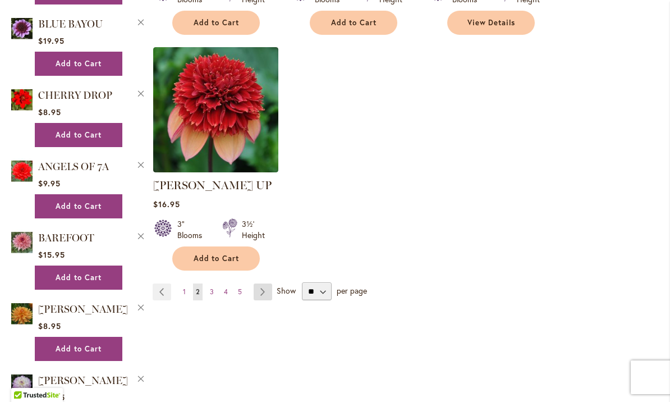
click at [263, 284] on link "Page Next" at bounding box center [263, 292] width 19 height 17
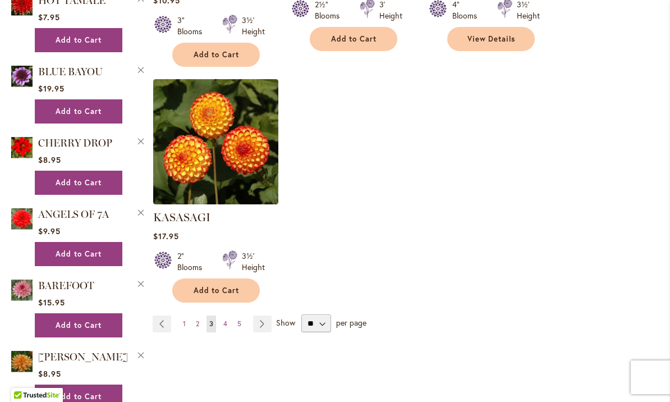
scroll to position [1370, 0]
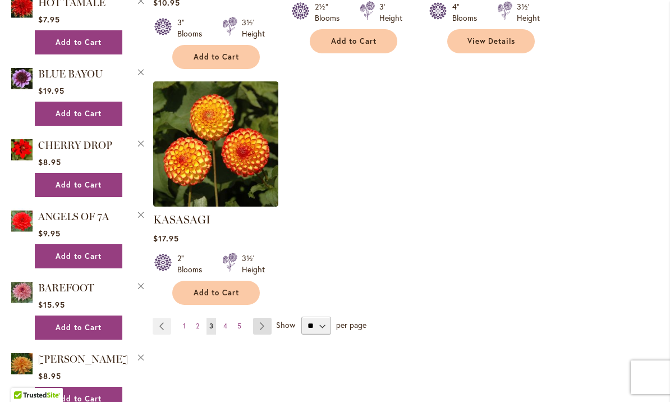
click at [262, 318] on link "Page Next" at bounding box center [262, 326] width 19 height 17
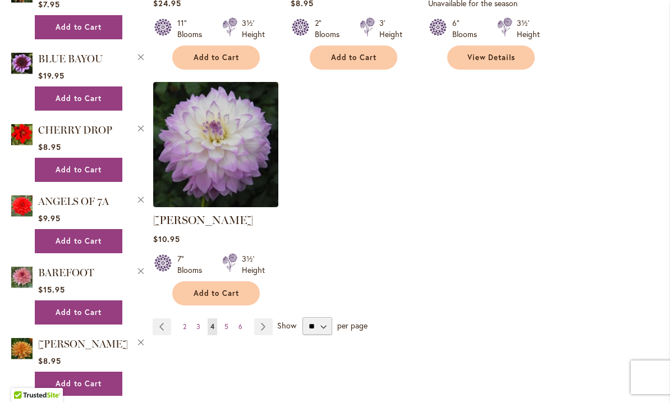
scroll to position [1389, 0]
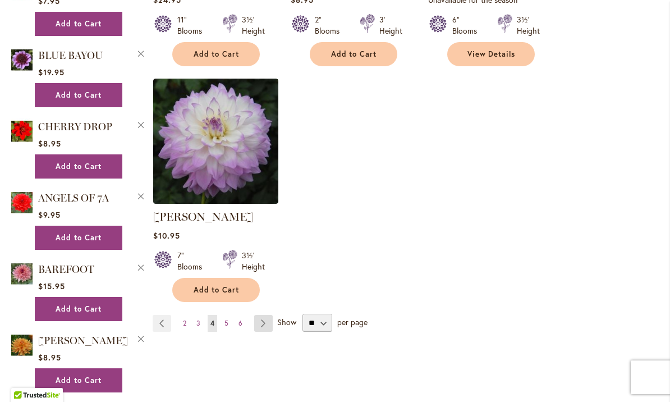
click at [266, 315] on link "Page Next" at bounding box center [263, 323] width 19 height 17
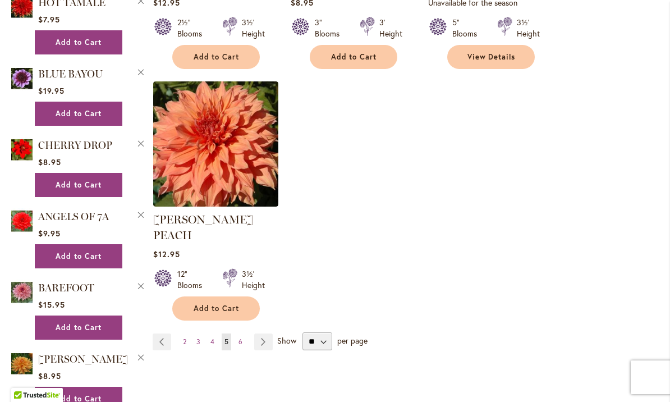
scroll to position [1382, 0]
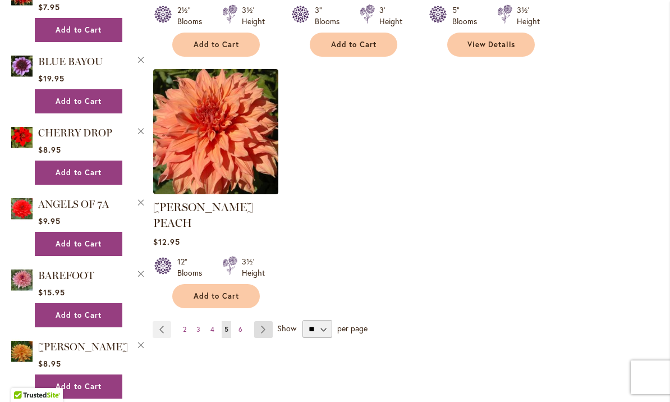
click at [264, 321] on link "Page Next" at bounding box center [263, 329] width 19 height 17
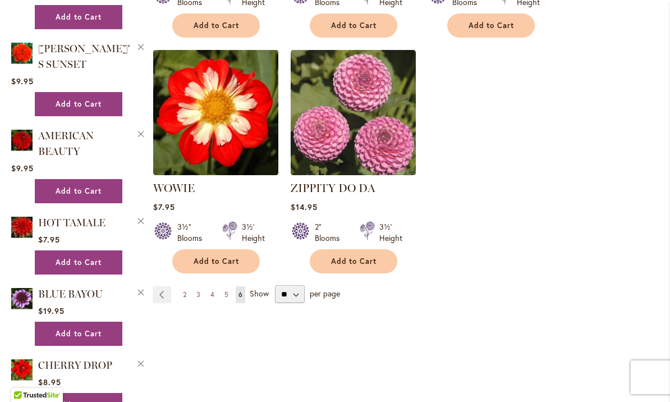
scroll to position [1151, 0]
